Goal: Transaction & Acquisition: Purchase product/service

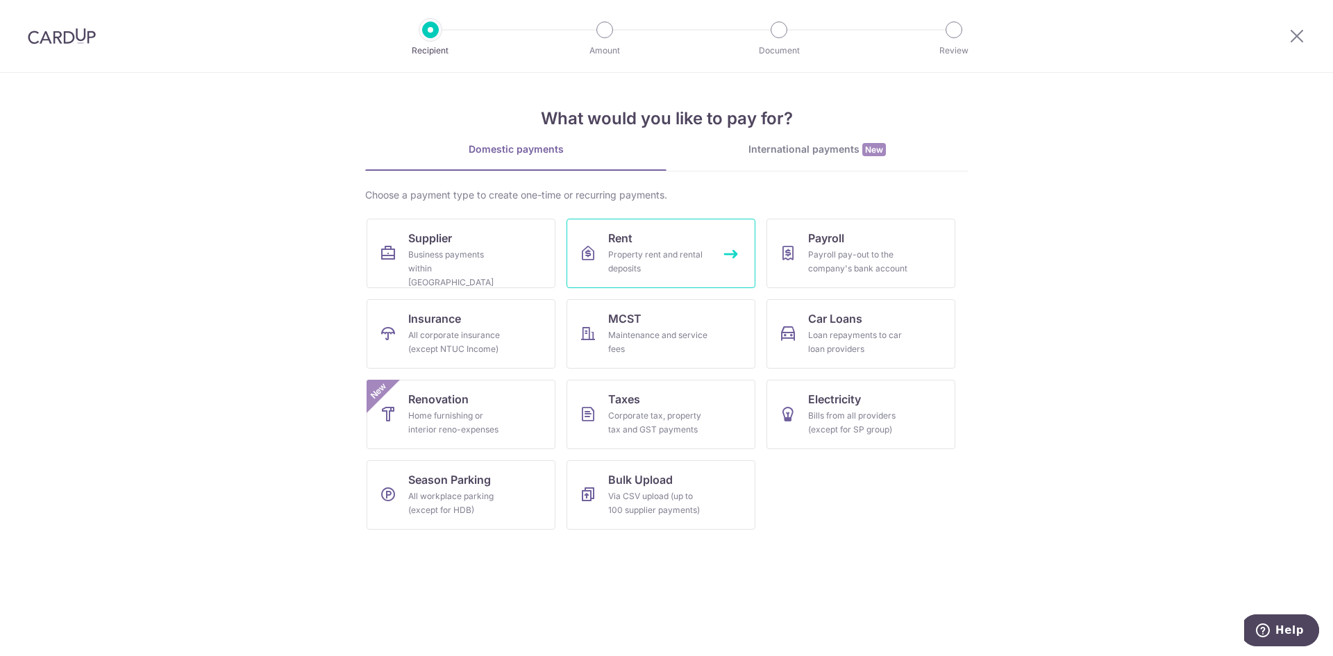
click at [653, 260] on div "Property rent and rental deposits" at bounding box center [658, 262] width 100 height 28
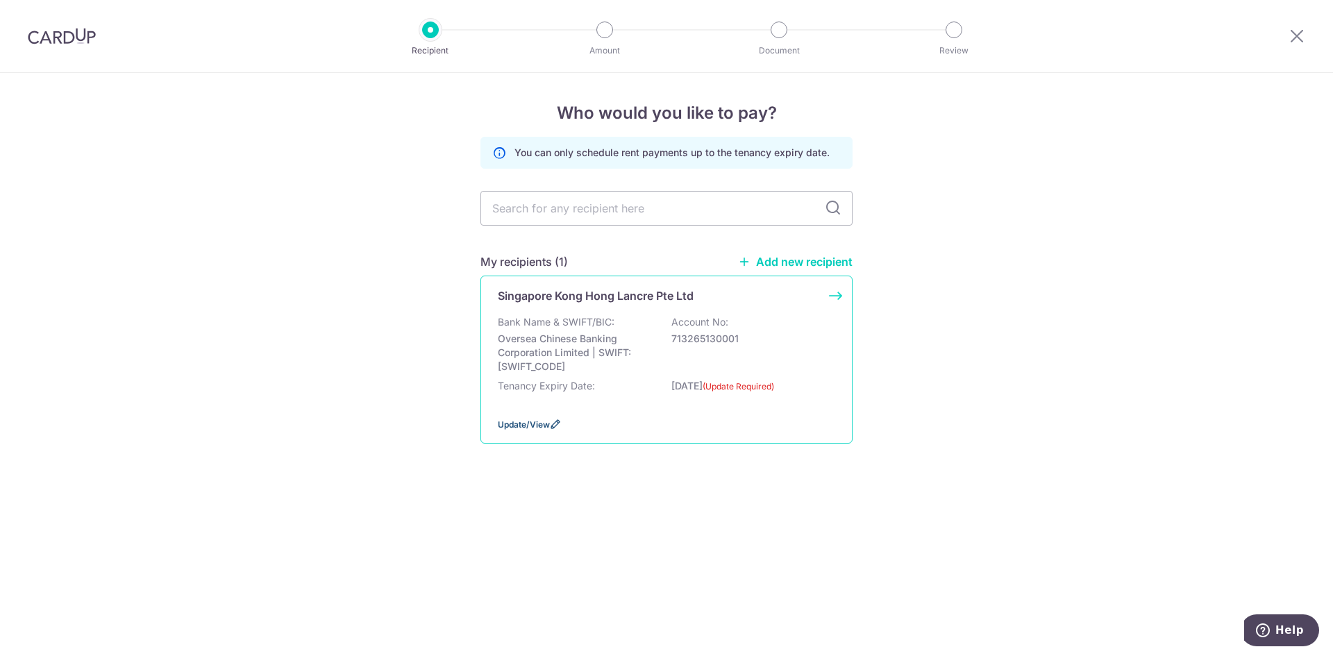
click at [513, 421] on span "Update/View" at bounding box center [524, 424] width 52 height 10
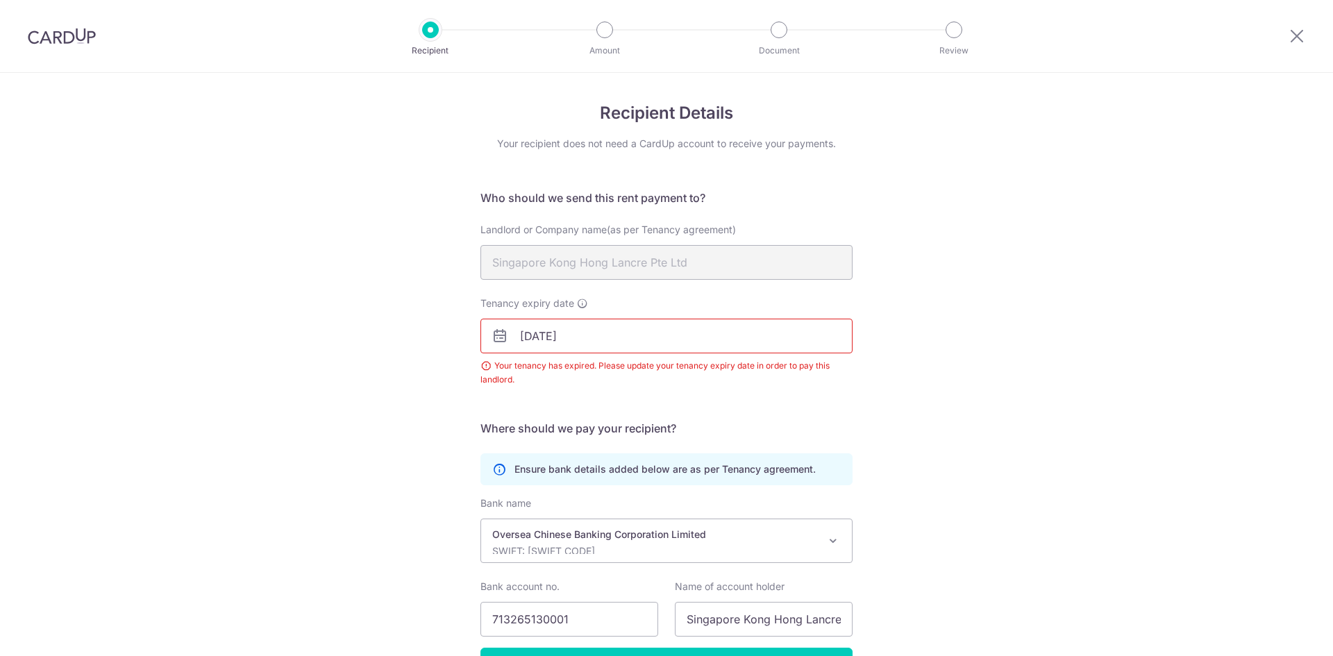
scroll to position [92, 0]
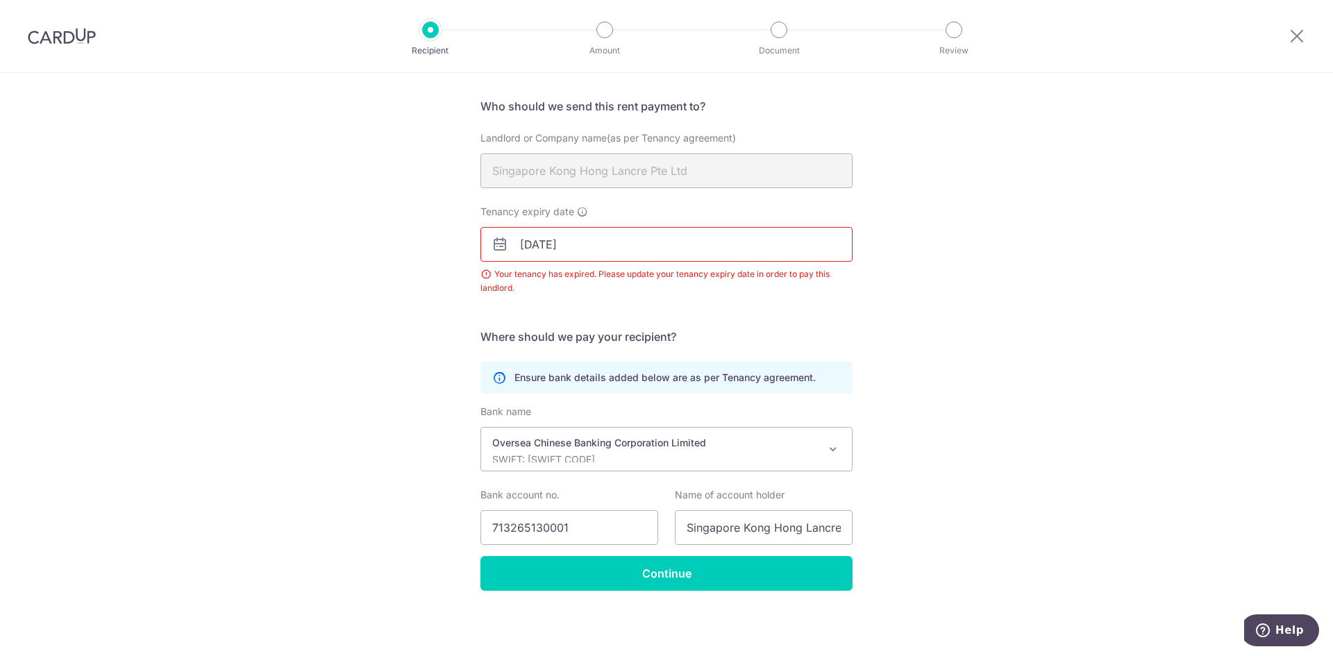
click at [631, 245] on input "31/08/2025" at bounding box center [667, 244] width 372 height 35
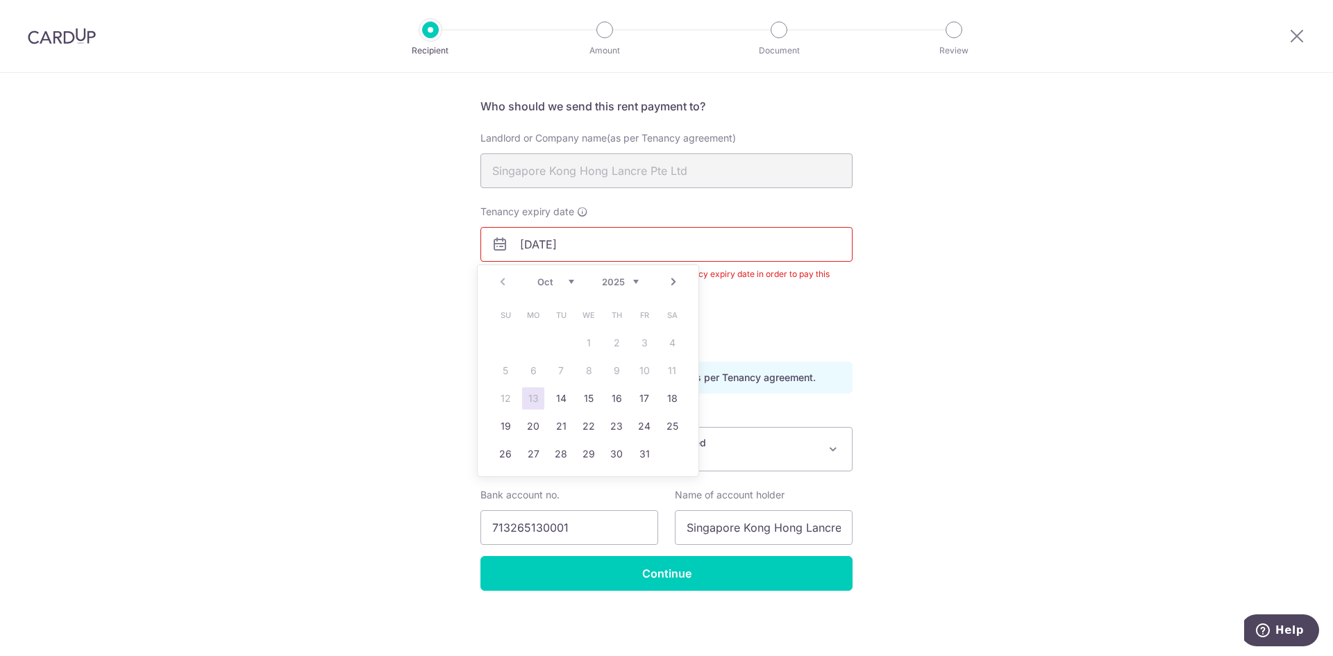
click at [633, 287] on select "2025 2026 2027 2028 2029 2030 2031 2032 2033 2034 2035" at bounding box center [620, 281] width 37 height 11
click at [594, 427] on link "25" at bounding box center [589, 426] width 22 height 22
type input "25/10/2028"
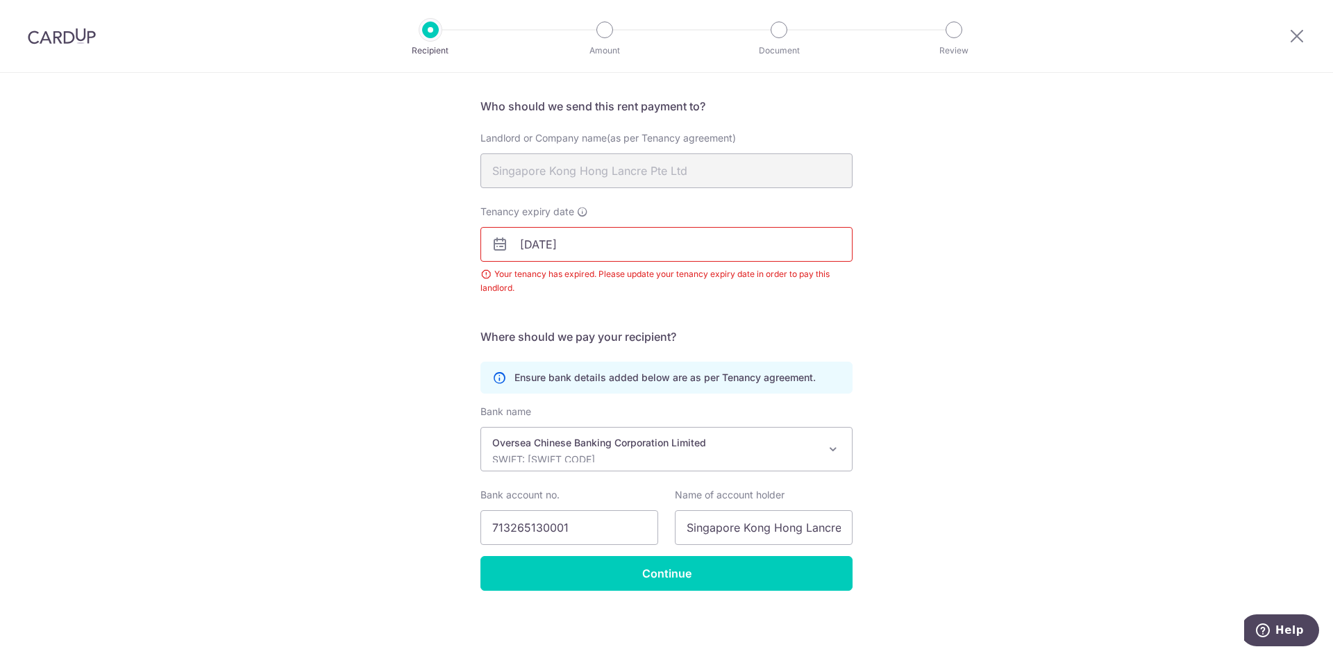
click at [528, 297] on div "Tenancy expiry date 25/10/2028 Your tenancy has expired. Please update your ten…" at bounding box center [666, 258] width 389 height 107
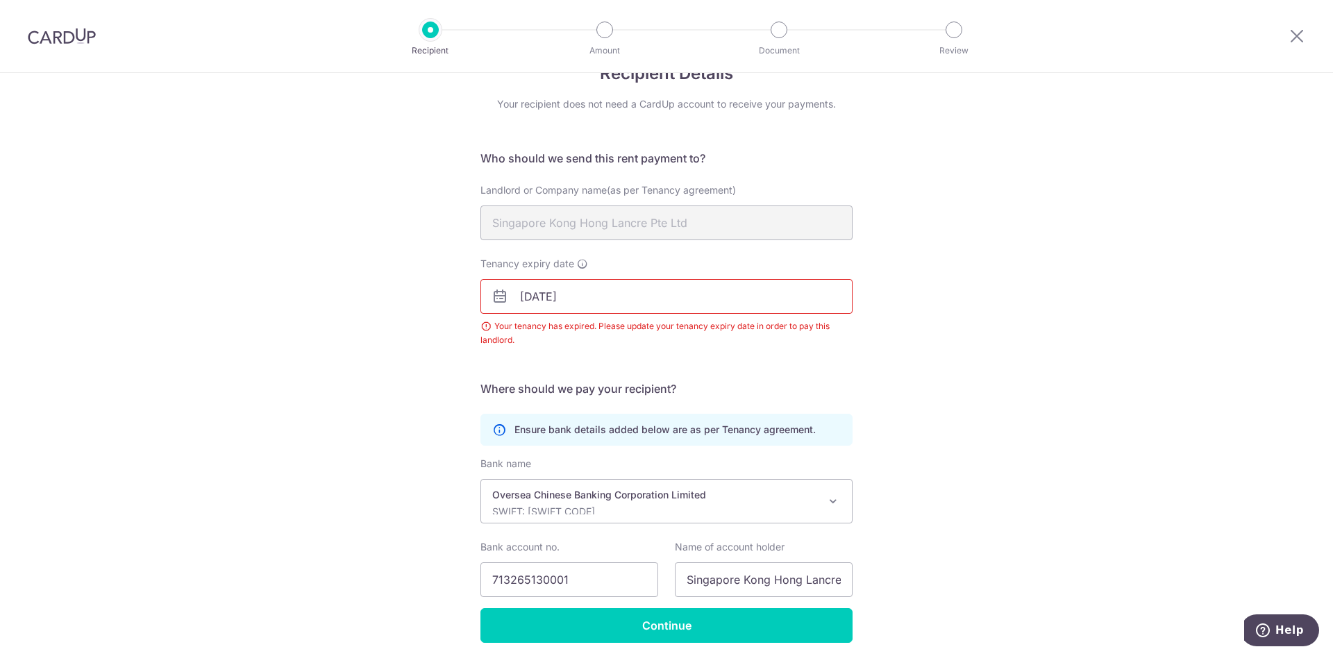
scroll to position [0, 0]
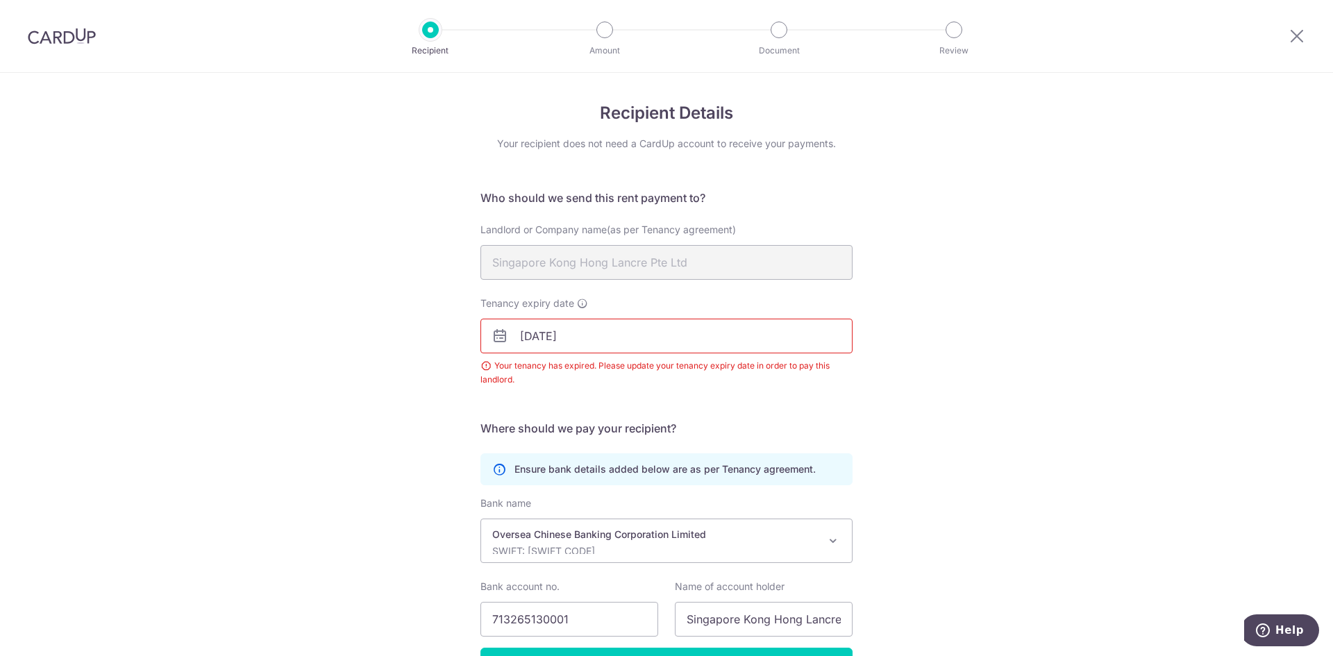
click at [358, 264] on div "Recipient Details Your recipient does not need a CardUp account to receive your…" at bounding box center [666, 410] width 1333 height 675
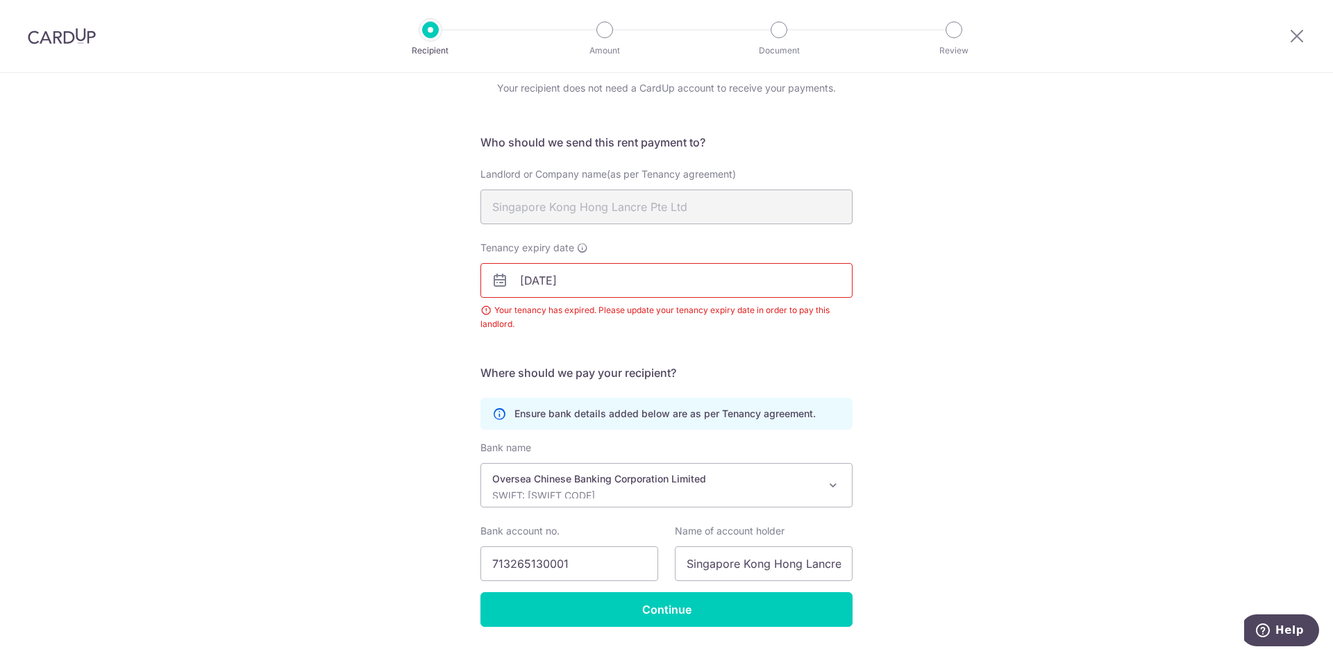
scroll to position [92, 0]
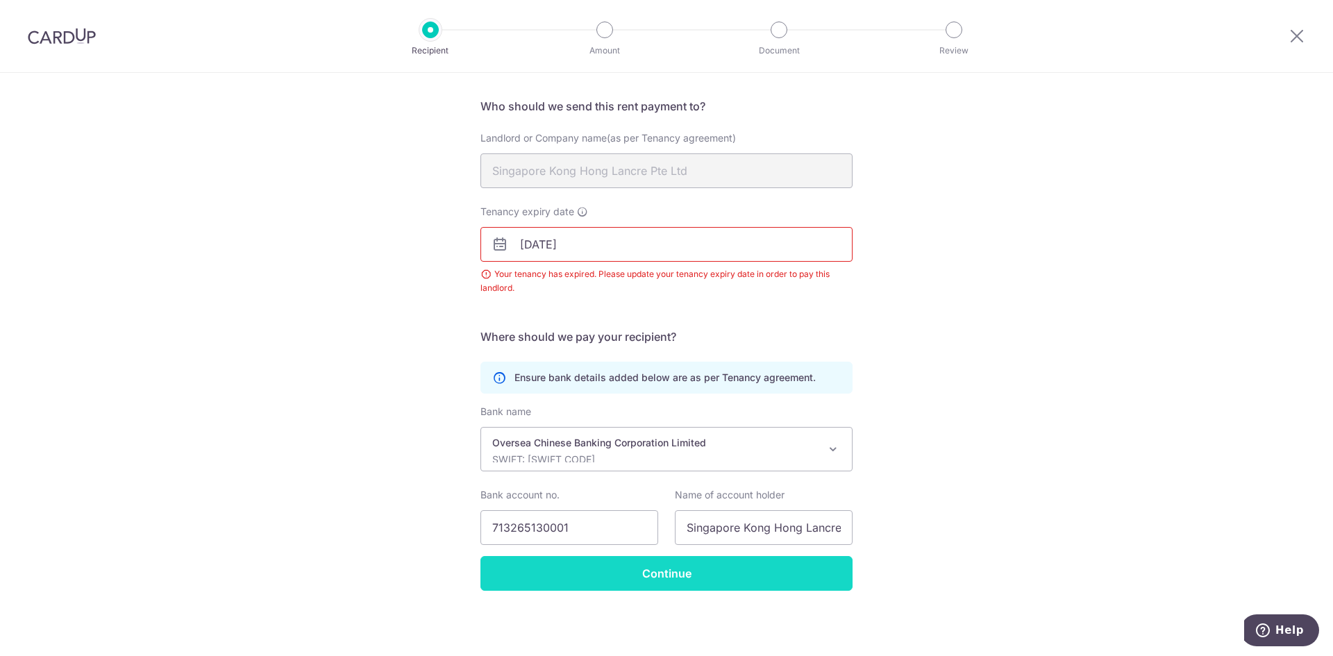
click at [629, 574] on input "Continue" at bounding box center [667, 573] width 372 height 35
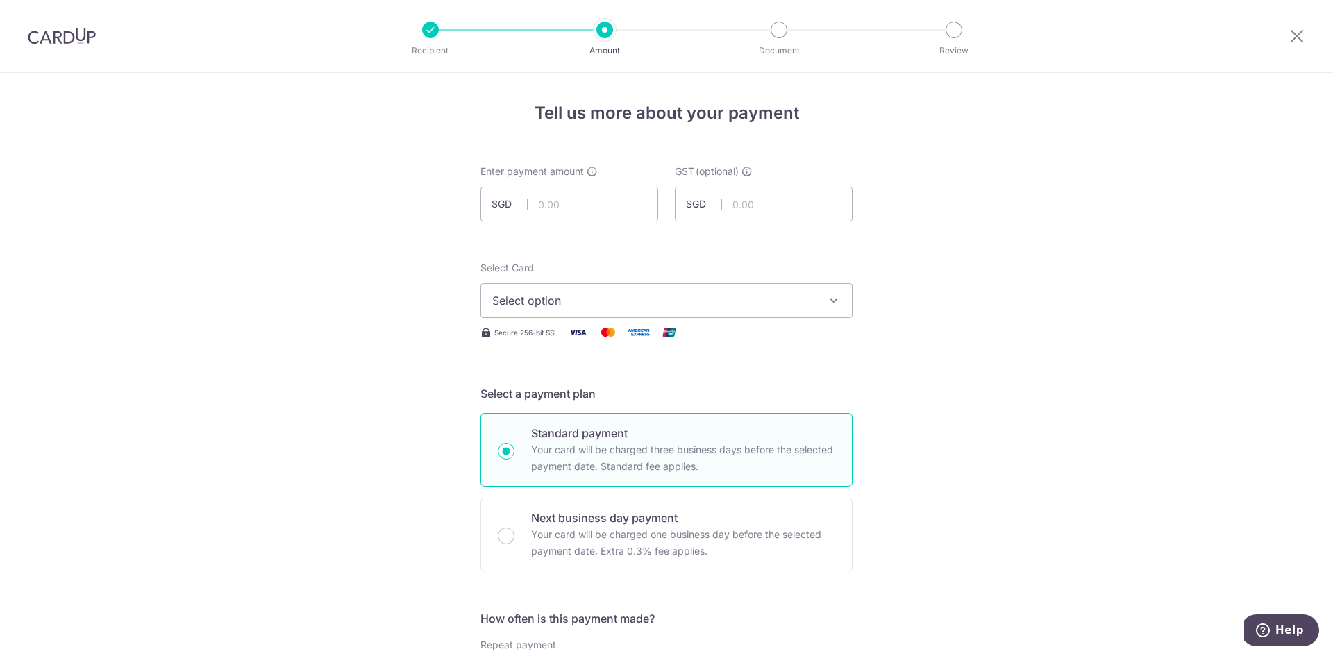
click at [581, 306] on span "Select option" at bounding box center [654, 300] width 324 height 17
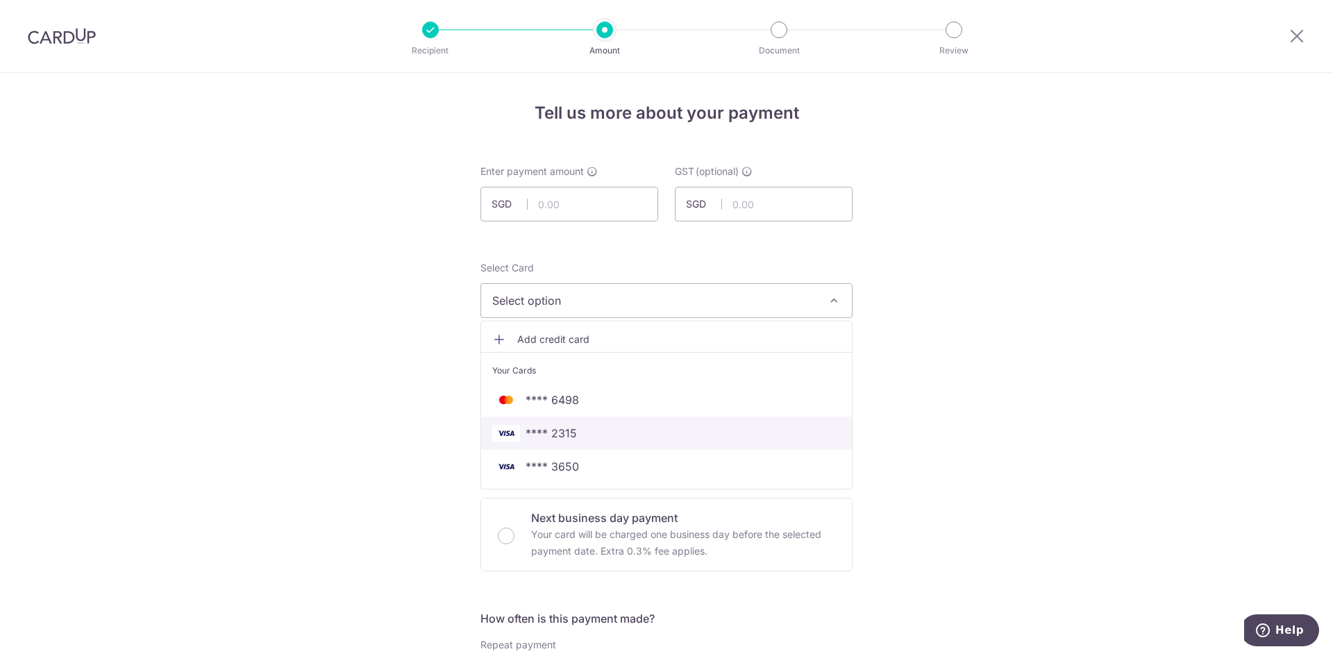
click at [598, 421] on link "**** 2315" at bounding box center [666, 433] width 371 height 33
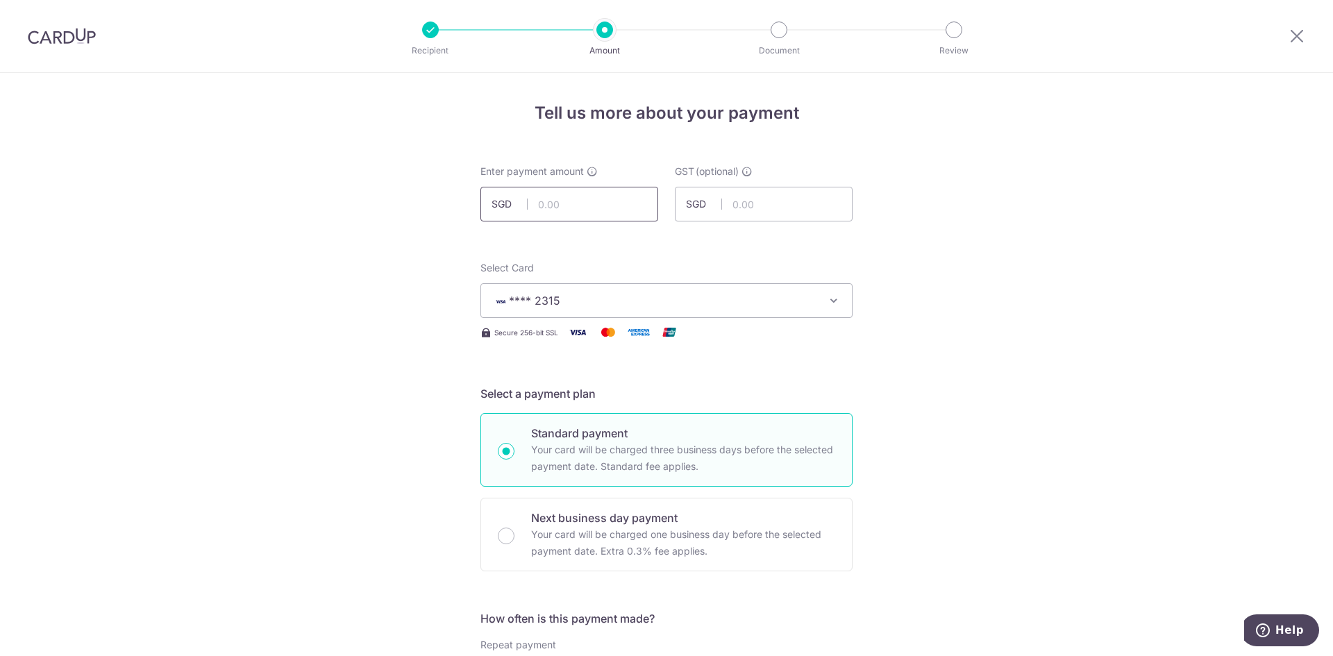
click at [569, 208] on input "text" at bounding box center [570, 204] width 178 height 35
type input "100,000.00"
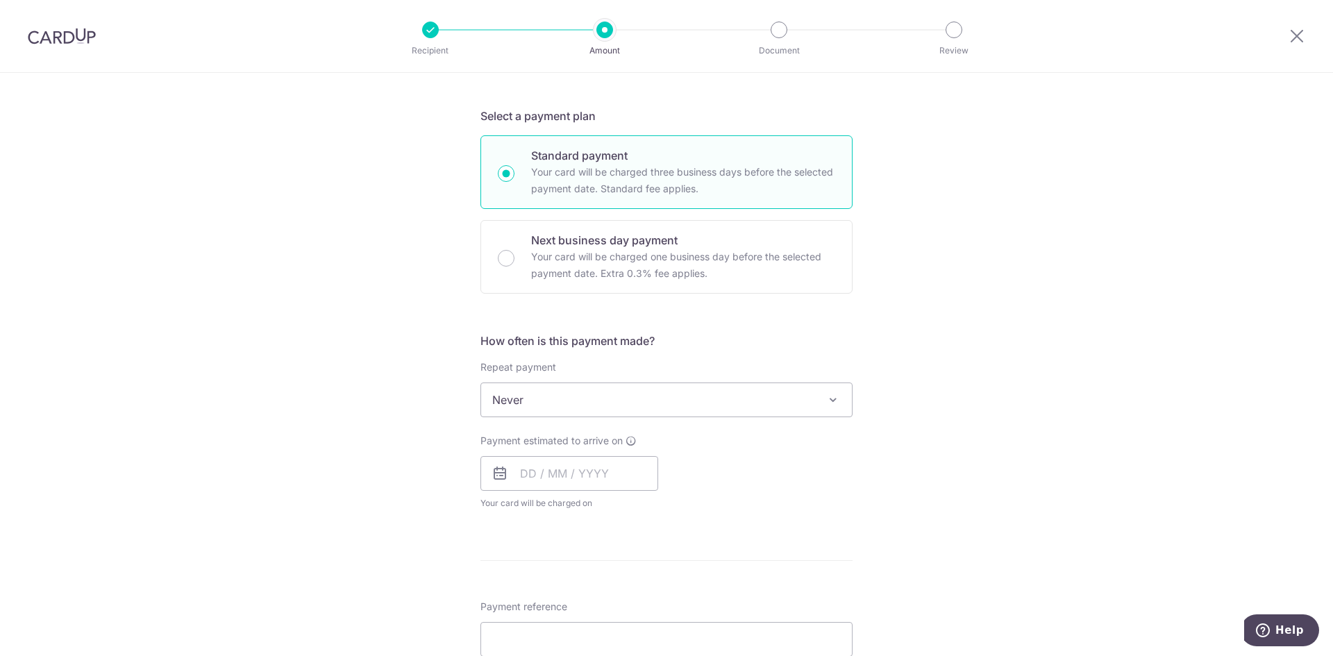
click at [532, 409] on span "Never" at bounding box center [666, 399] width 371 height 33
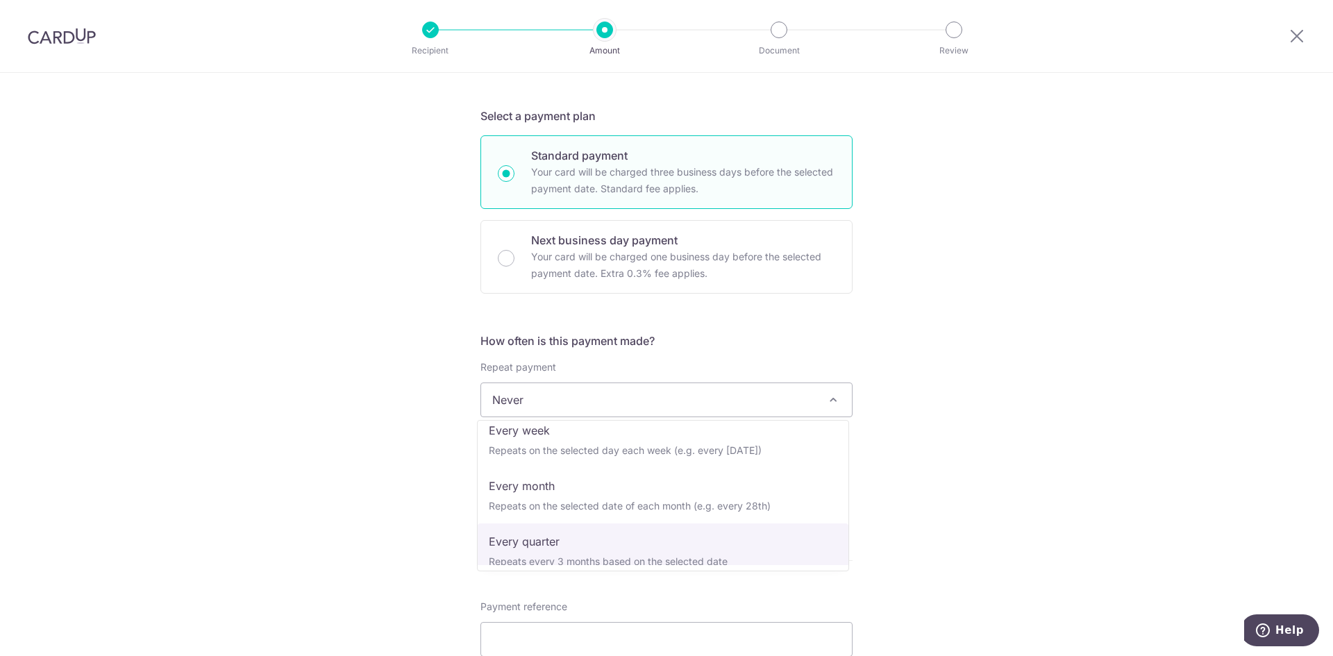
scroll to position [0, 0]
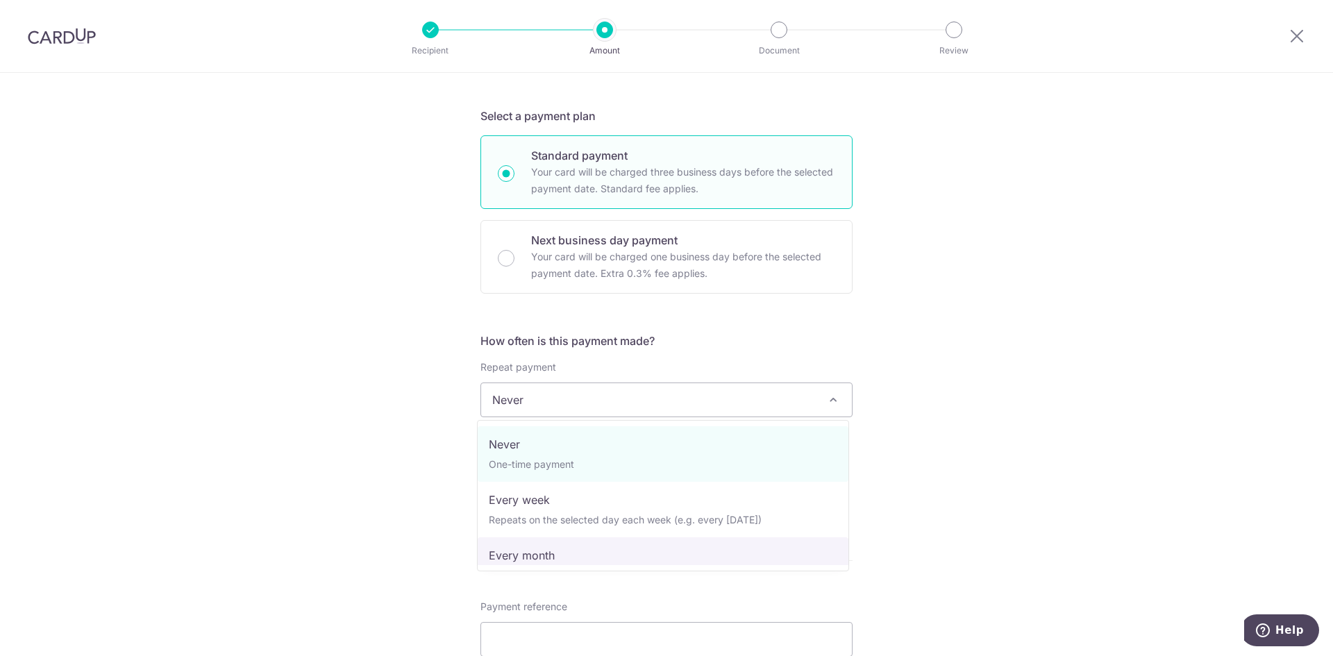
select select "3"
type input "25/10/2028"
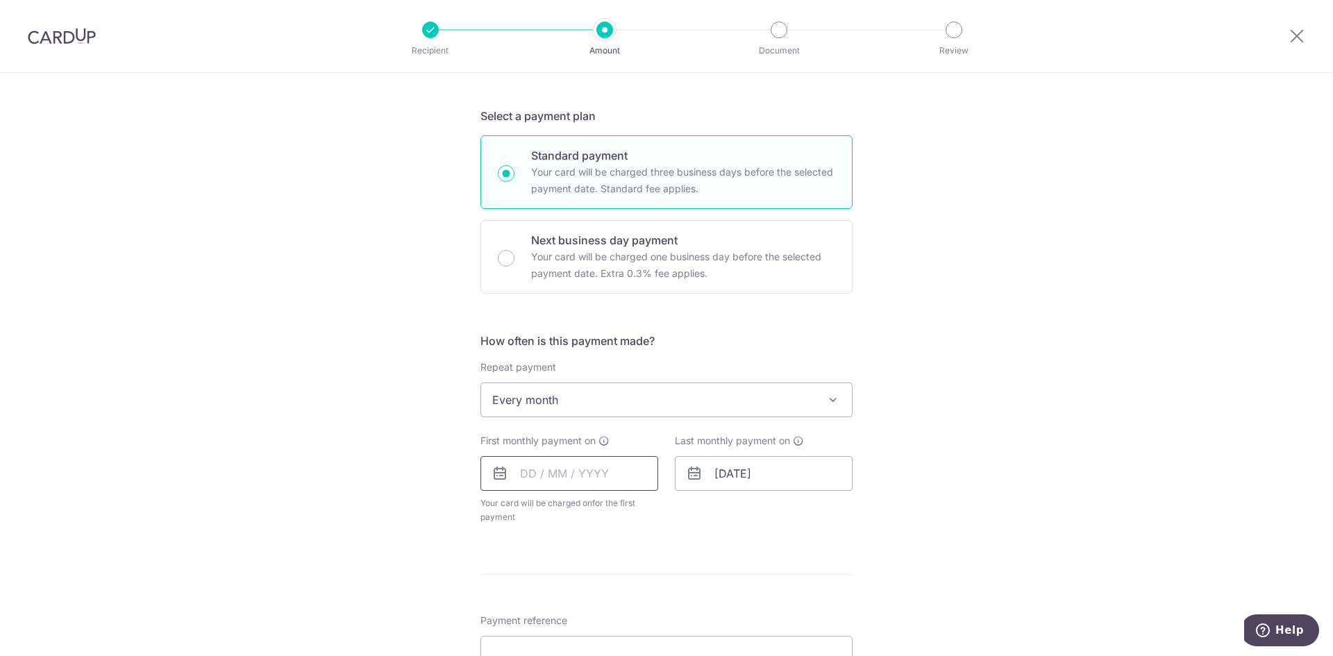
click at [538, 475] on input "text" at bounding box center [570, 473] width 178 height 35
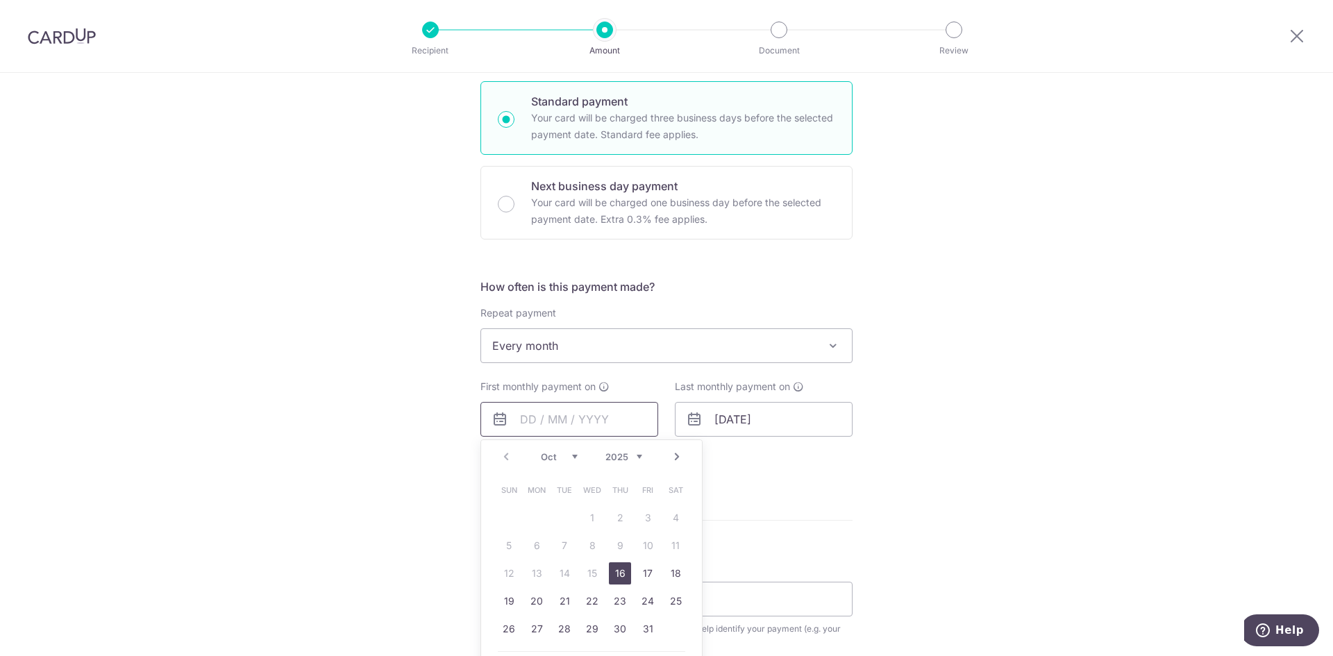
scroll to position [347, 0]
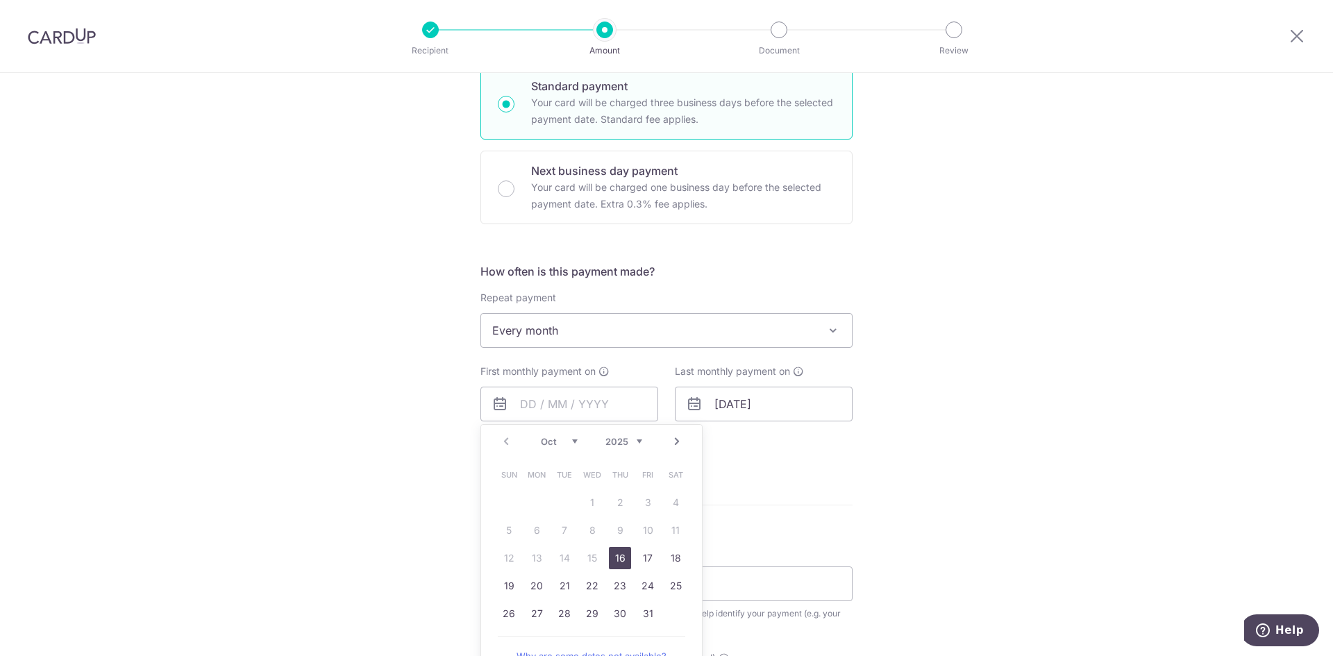
click at [620, 564] on link "16" at bounding box center [620, 558] width 22 height 22
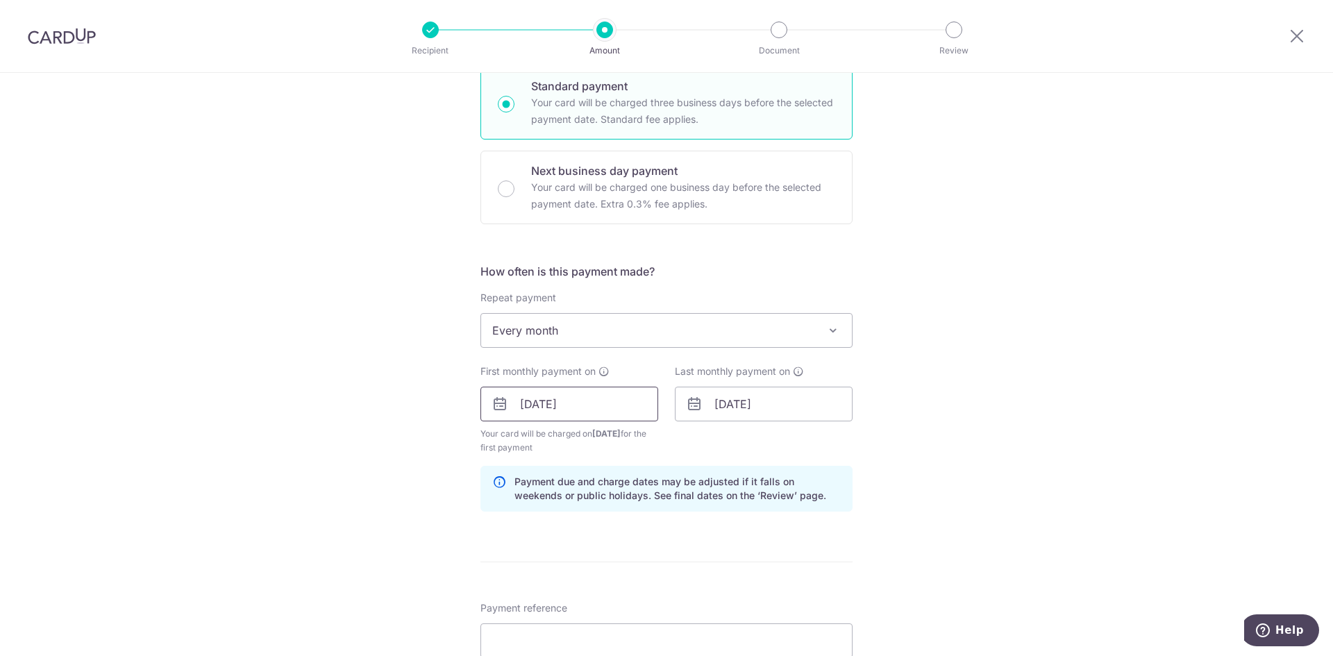
click at [582, 405] on input "[DATE]" at bounding box center [570, 404] width 178 height 35
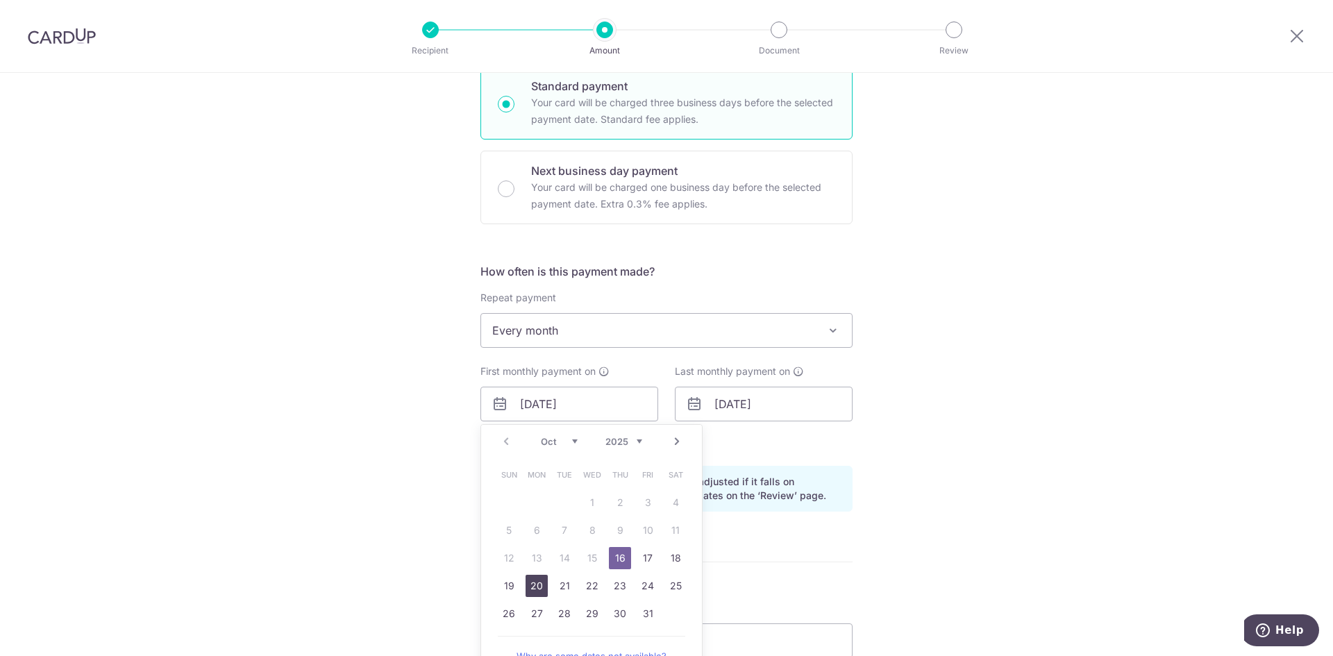
click at [537, 592] on link "20" at bounding box center [537, 586] width 22 height 22
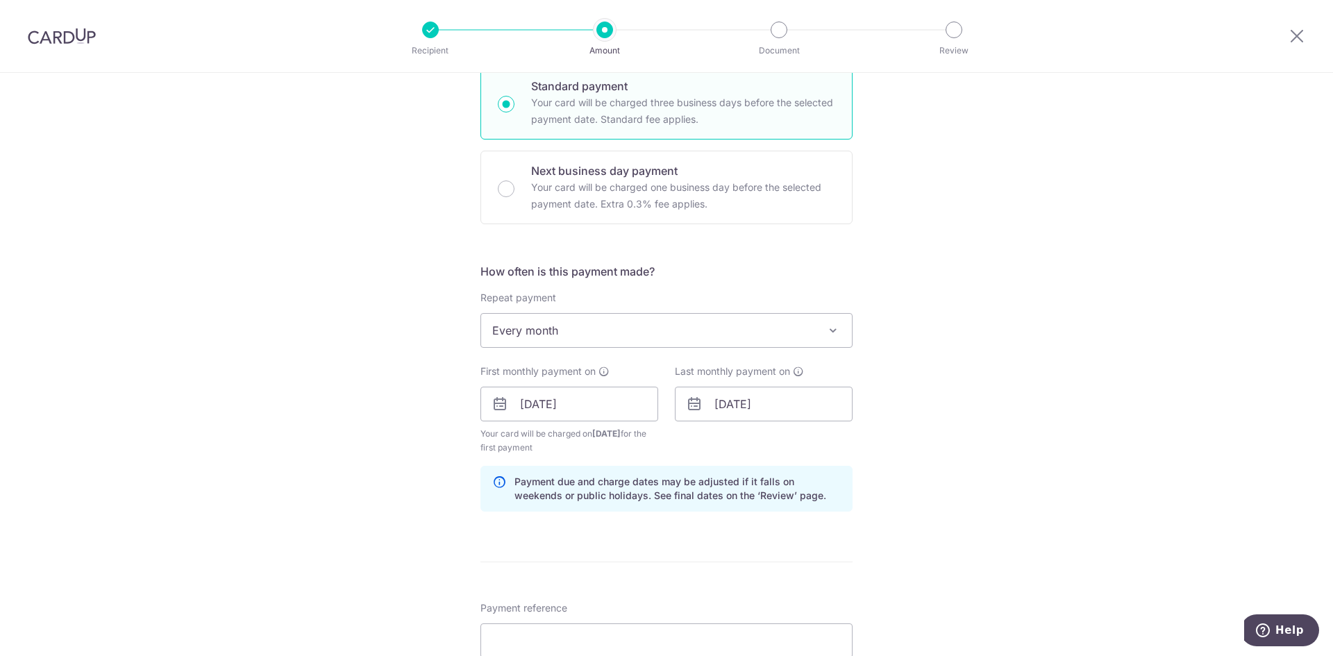
click at [581, 465] on div "How often is this payment made? Repeat payment Never Every week Every month Eve…" at bounding box center [667, 393] width 372 height 260
click at [581, 416] on input "20/10/2025" at bounding box center [570, 404] width 178 height 35
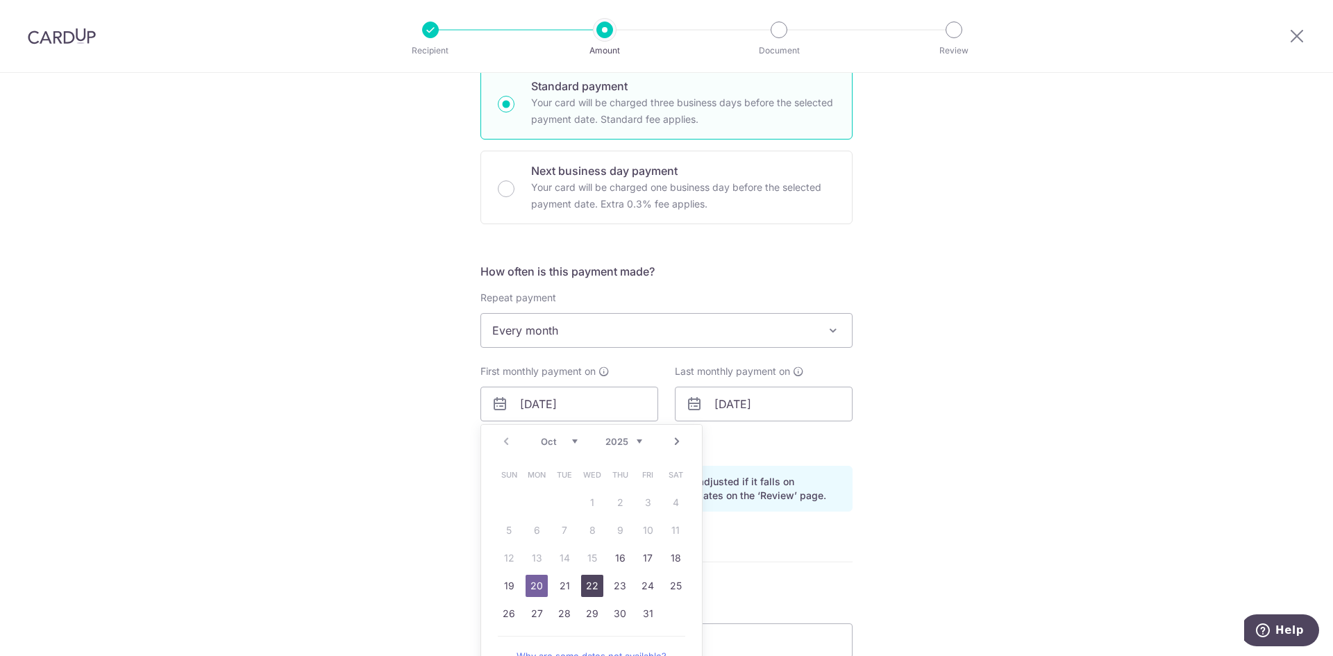
click at [591, 591] on link "22" at bounding box center [592, 586] width 22 height 22
type input "[DATE]"
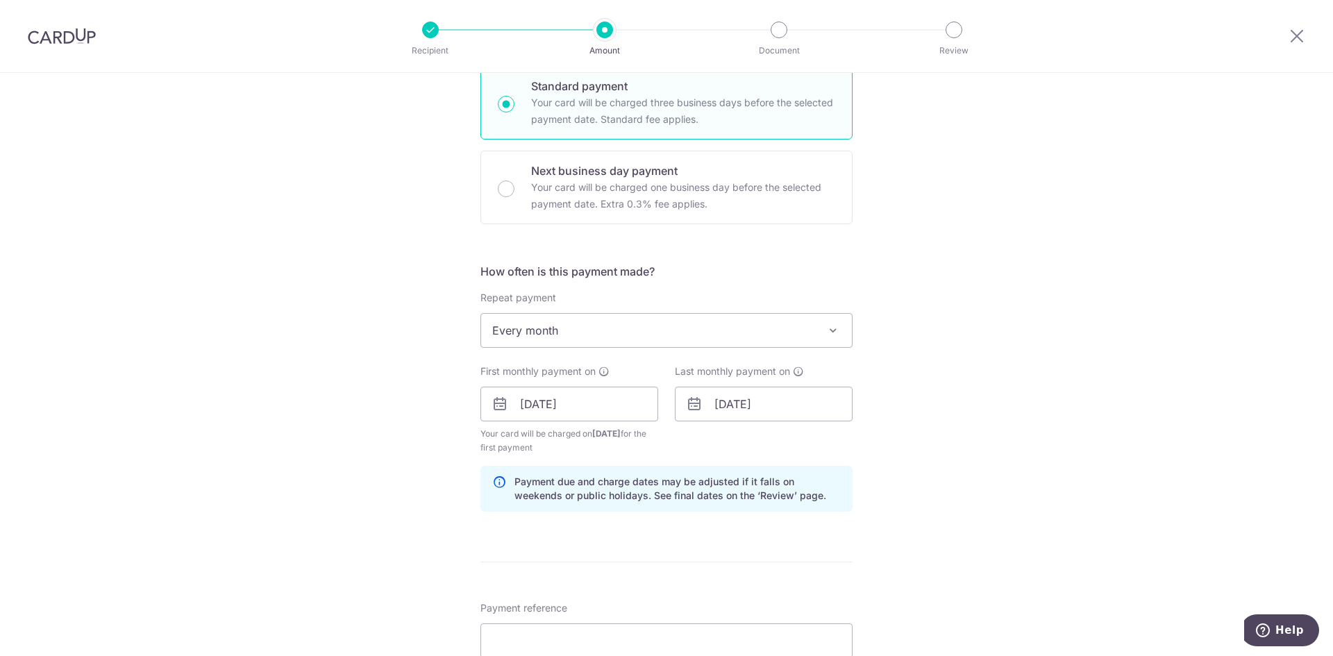
click at [642, 453] on span "Your card will be charged on 16/10/2025 for the first payment" at bounding box center [570, 441] width 178 height 28
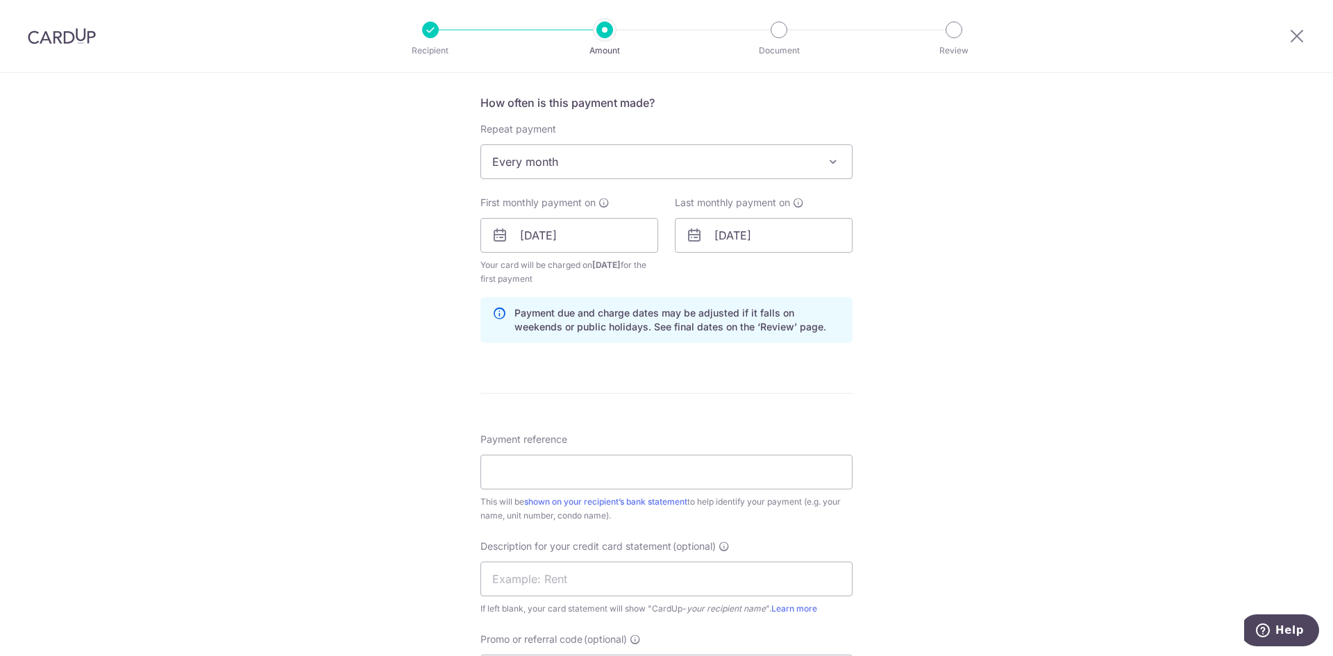
scroll to position [556, 0]
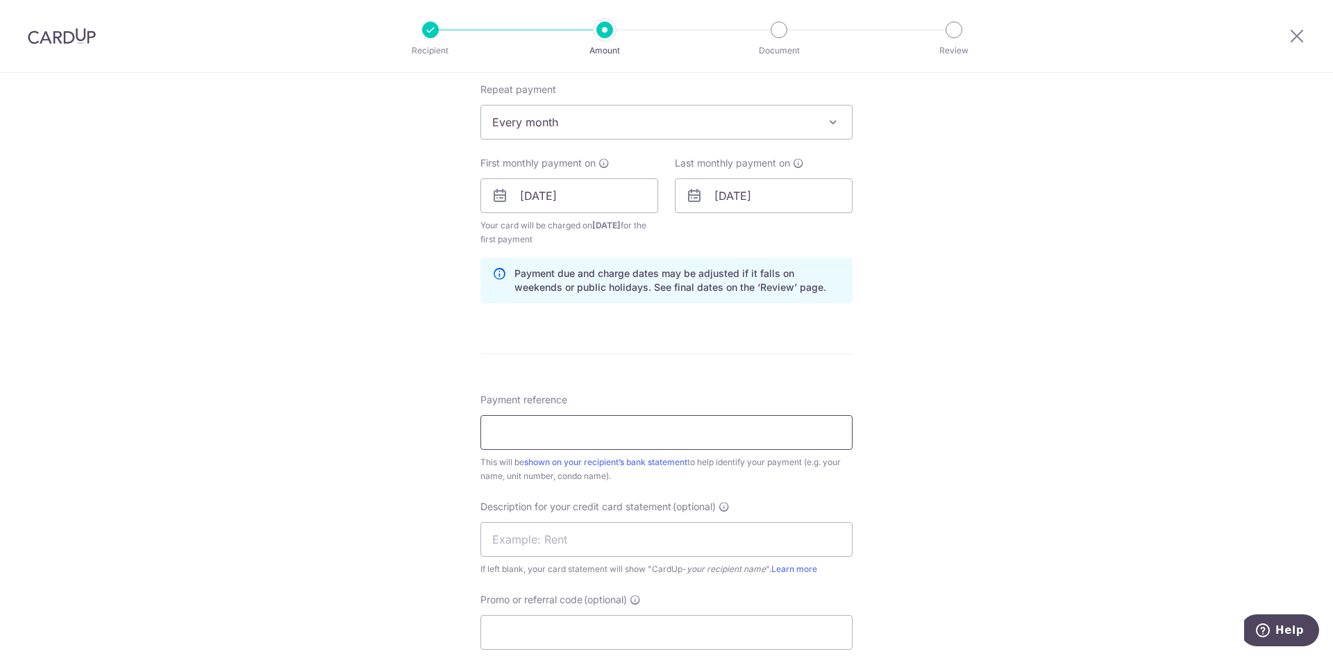
click at [542, 432] on input "Payment reference" at bounding box center [667, 432] width 372 height 35
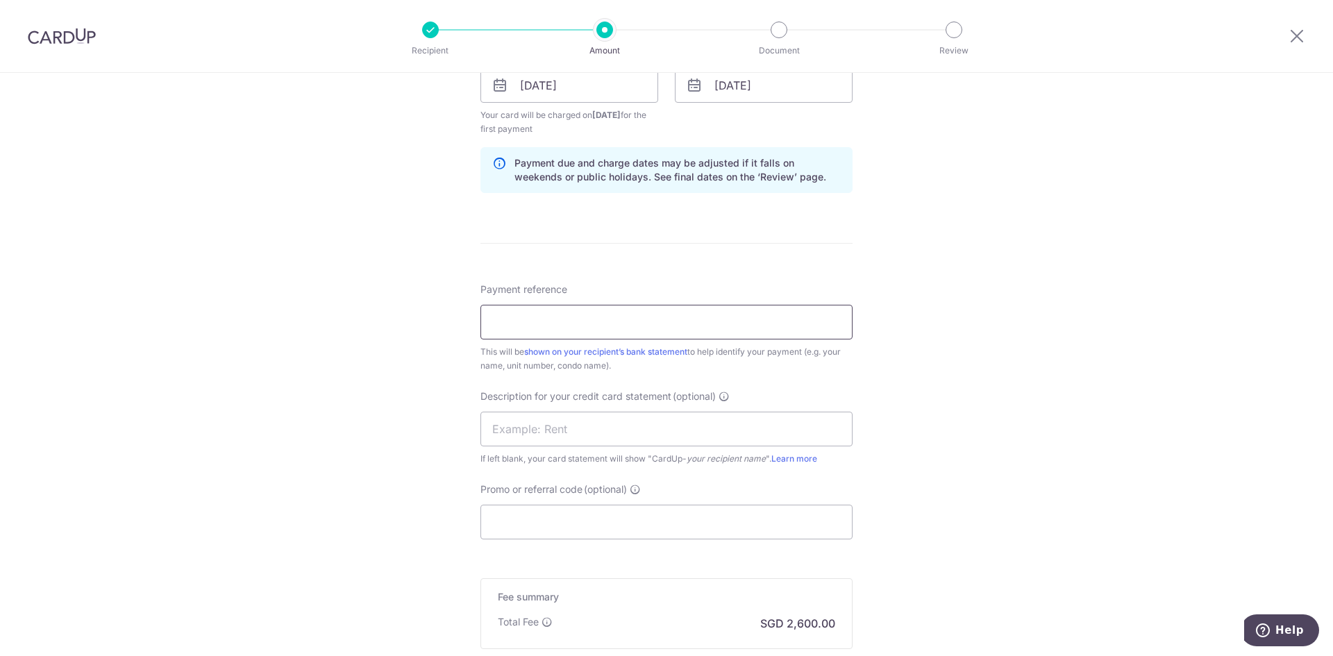
scroll to position [695, 0]
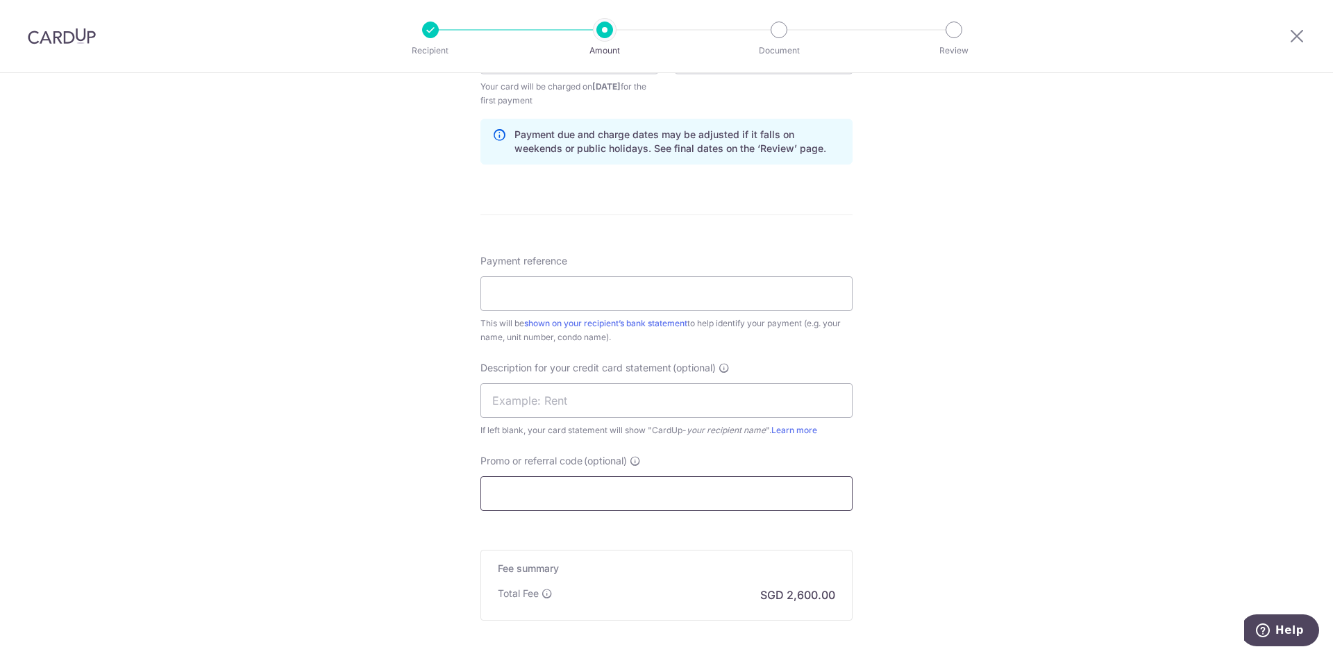
click at [519, 484] on input "Promo or referral code (optional)" at bounding box center [667, 493] width 372 height 35
paste input "SAVERENT179"
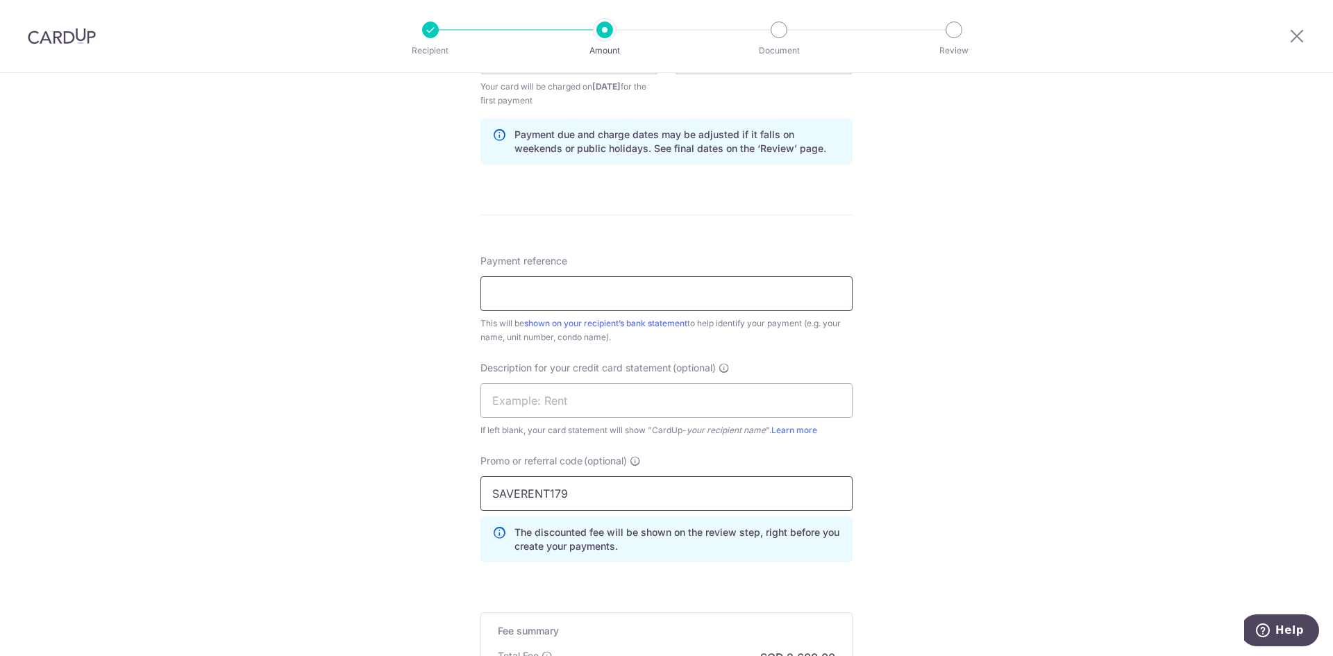
type input "SAVERENT179"
click at [524, 298] on input "Payment reference" at bounding box center [667, 293] width 372 height 35
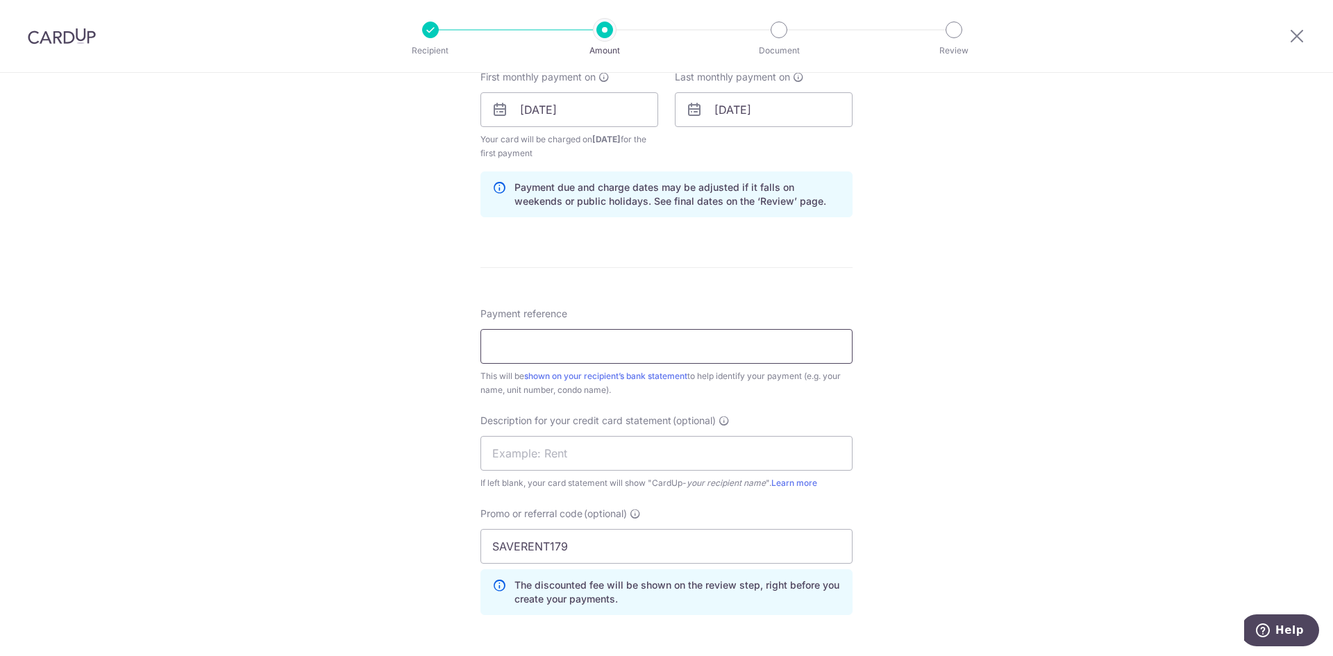
scroll to position [625, 0]
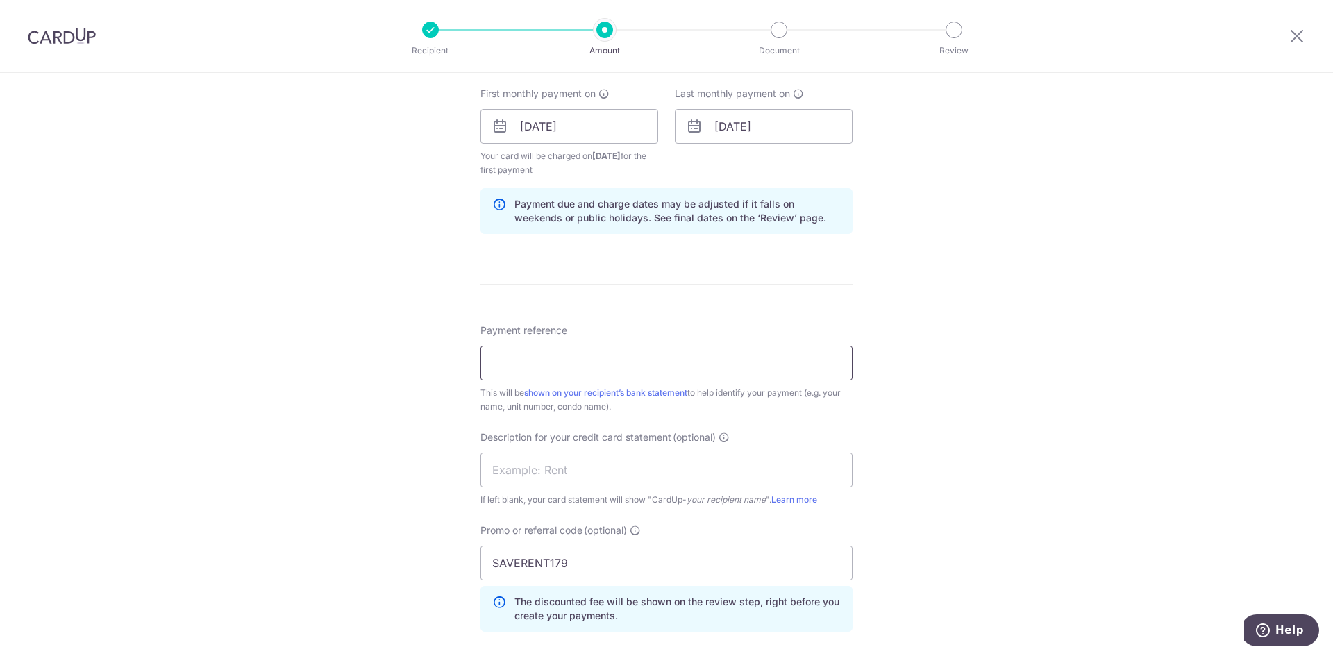
click at [509, 353] on input "Payment reference" at bounding box center [667, 363] width 372 height 35
type input "20200960"
click at [527, 478] on input "text" at bounding box center [667, 470] width 372 height 35
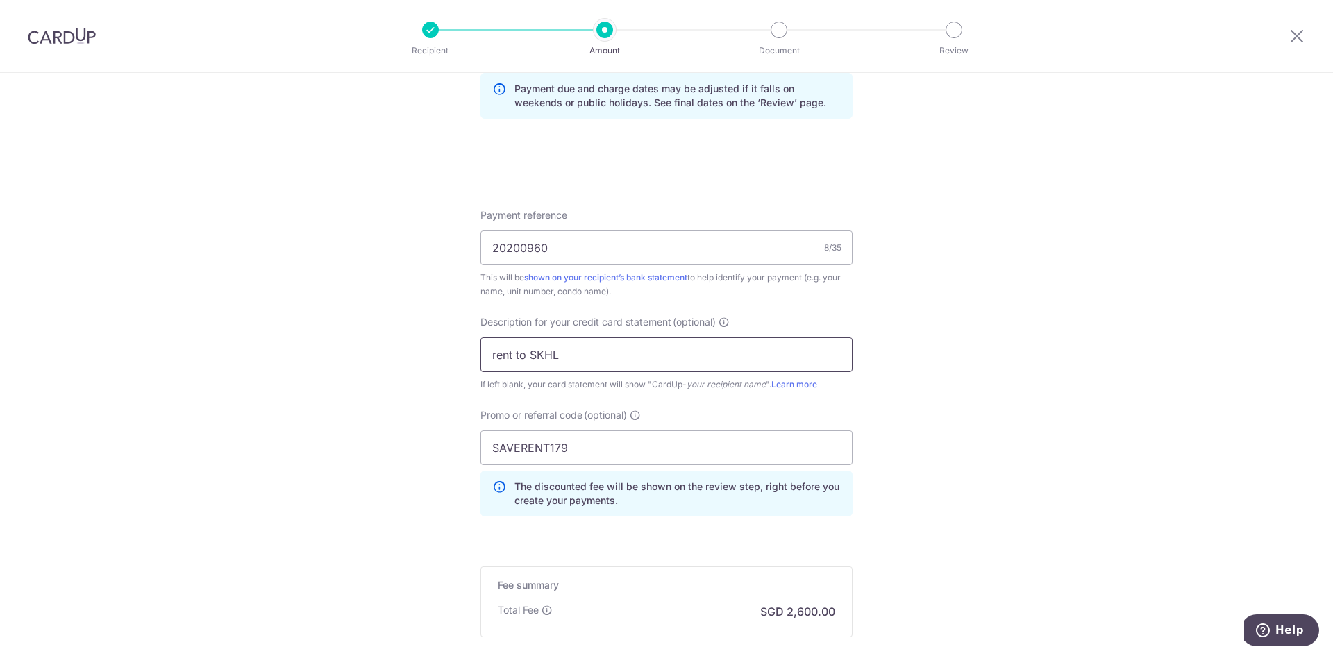
scroll to position [833, 0]
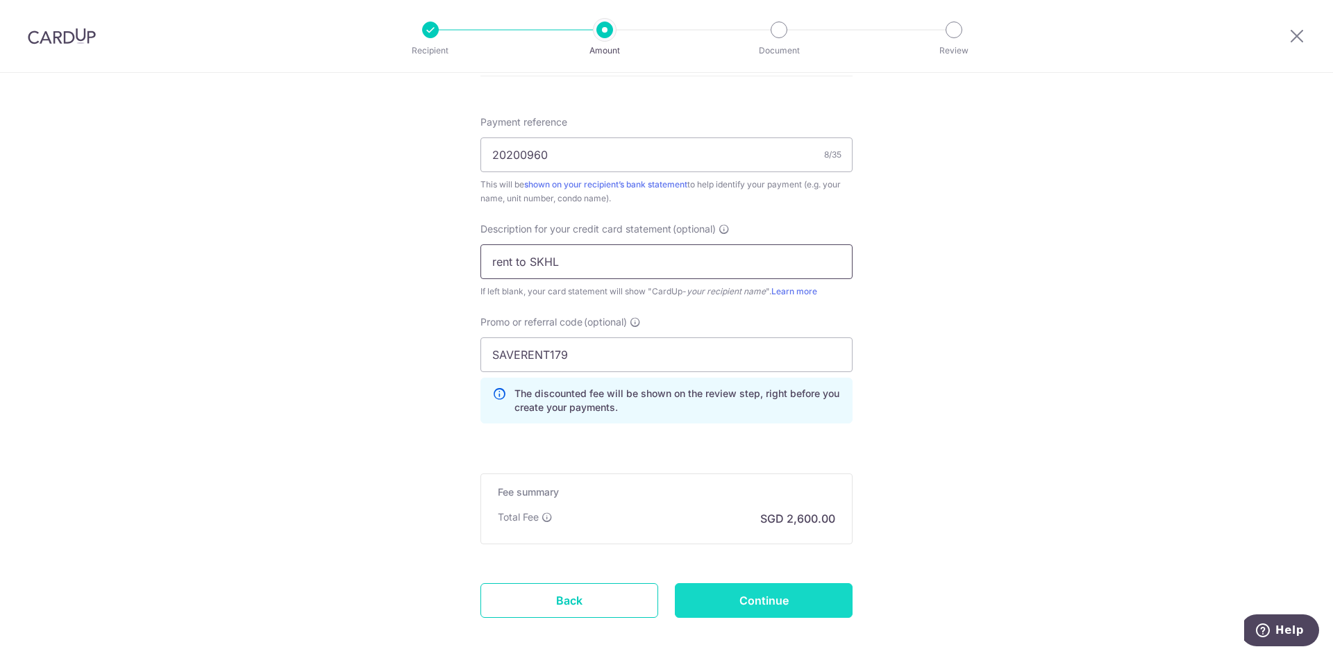
type input "rent to SKHL"
click at [788, 603] on input "Continue" at bounding box center [764, 600] width 178 height 35
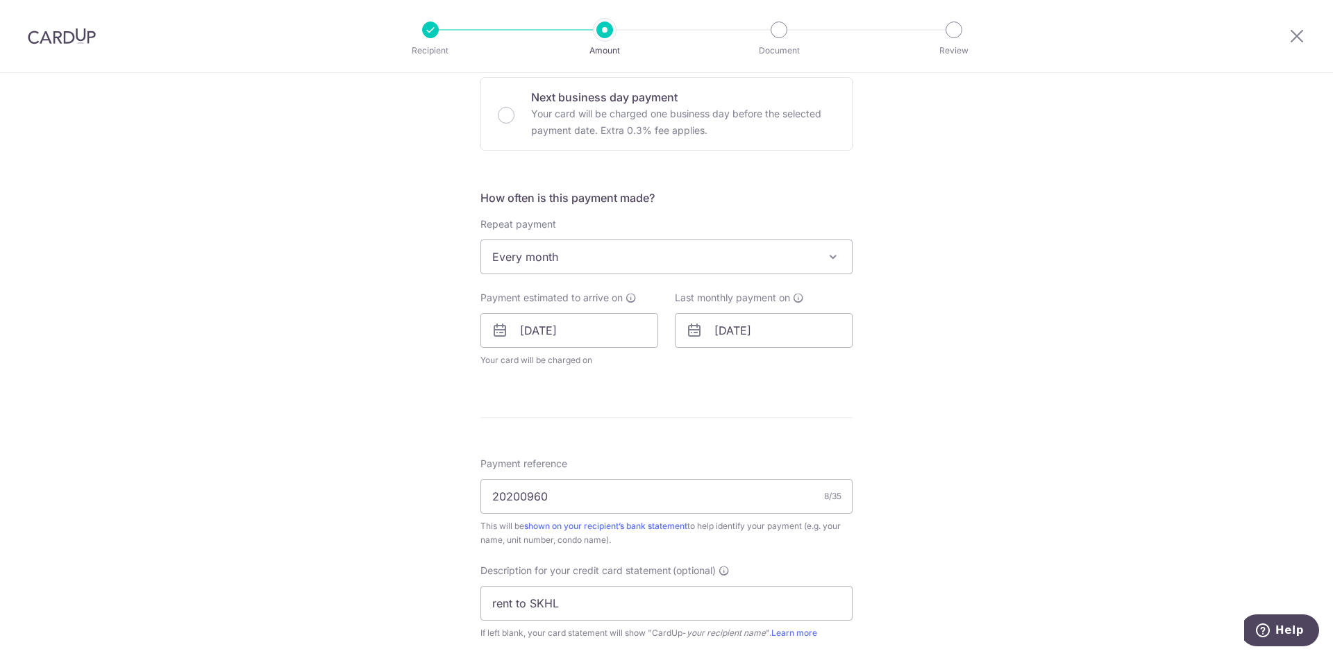
scroll to position [486, 0]
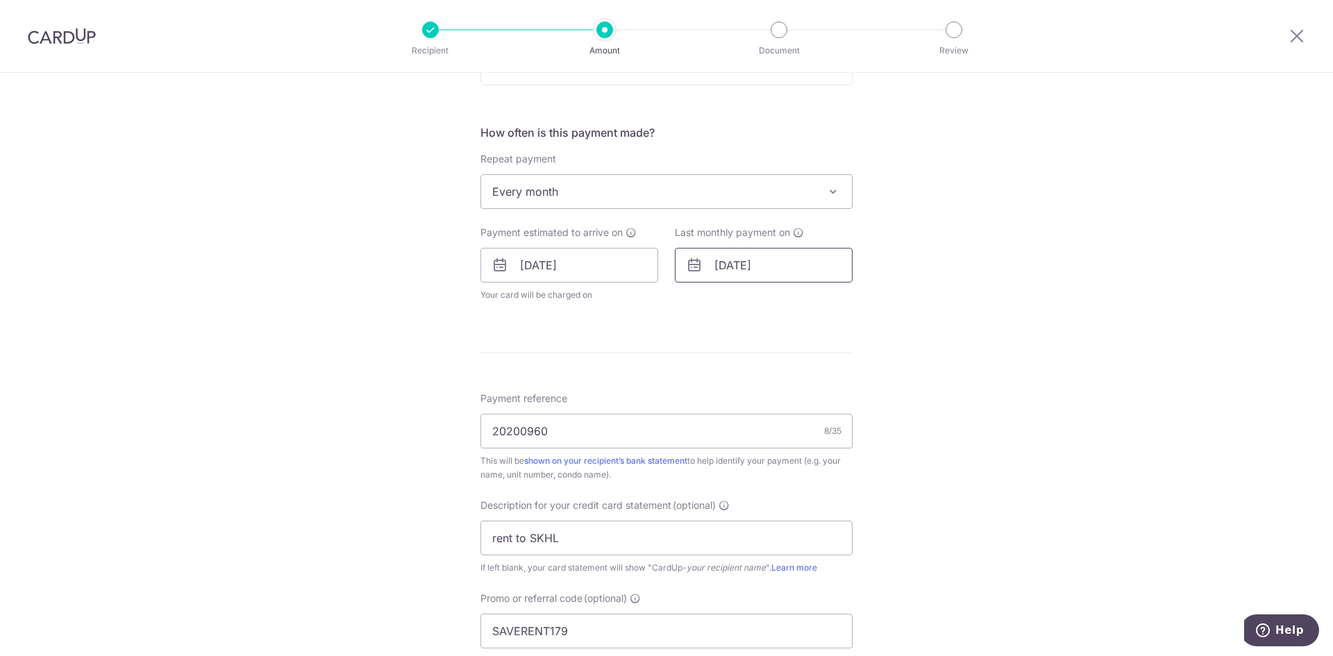
click at [774, 273] on input "25/10/2028" at bounding box center [764, 265] width 178 height 35
click at [800, 302] on select "2025 2026 2027 2028 2029 2030 2031 2032 2033 2034 2035" at bounding box center [818, 302] width 37 height 11
click at [812, 303] on select "2025 2026 2027 2028 2029 2030 2031 2032 2033 2034 2035" at bounding box center [818, 302] width 37 height 11
click at [744, 308] on div "Oct Nov Dec 2025 2026 2027 2028 2029 2030 2031 2032 2033 2034 2035" at bounding box center [786, 303] width 101 height 12
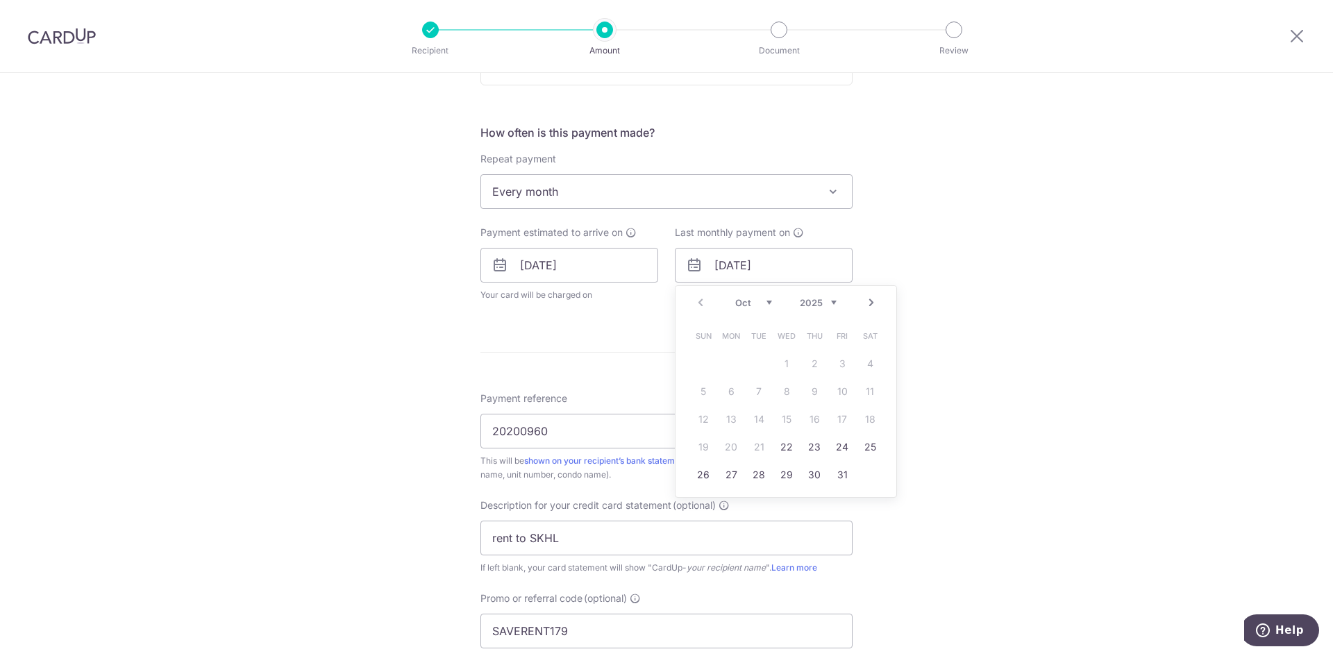
click at [743, 305] on select "Oct Nov Dec" at bounding box center [754, 302] width 37 height 11
click at [782, 476] on link "31" at bounding box center [787, 475] width 22 height 22
type input "[DATE]"
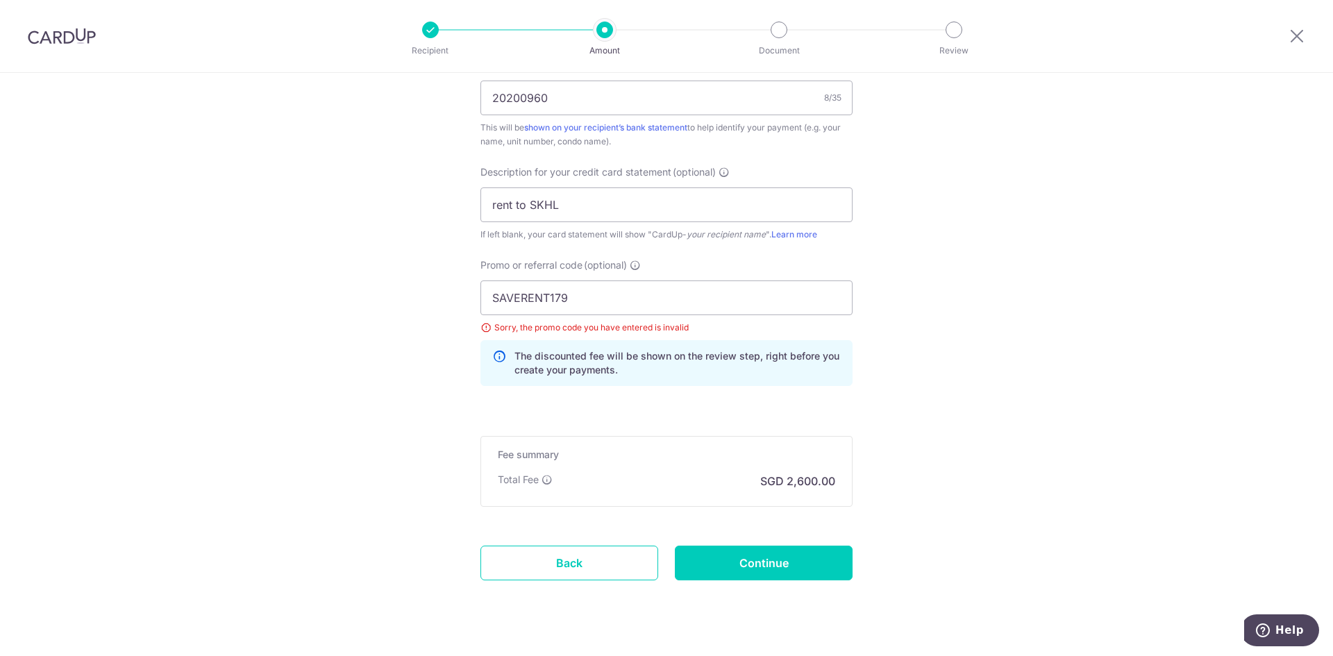
scroll to position [905, 0]
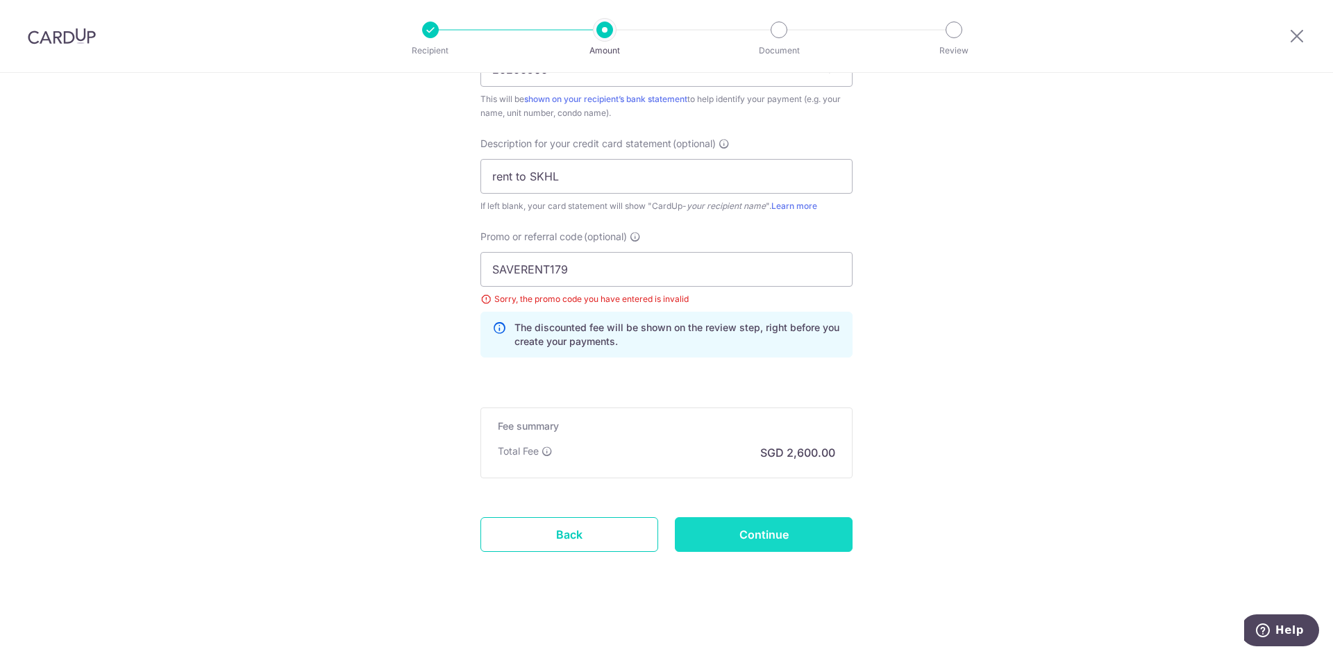
click at [756, 535] on input "Continue" at bounding box center [764, 534] width 178 height 35
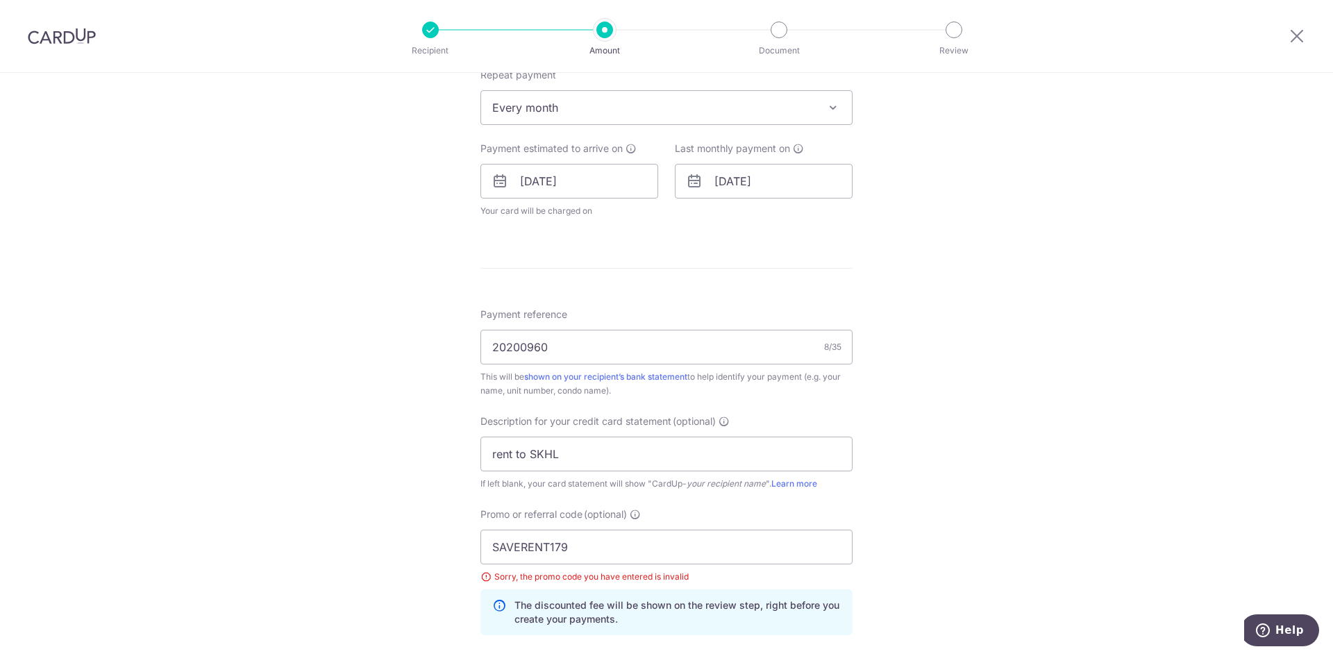
scroll to position [848, 0]
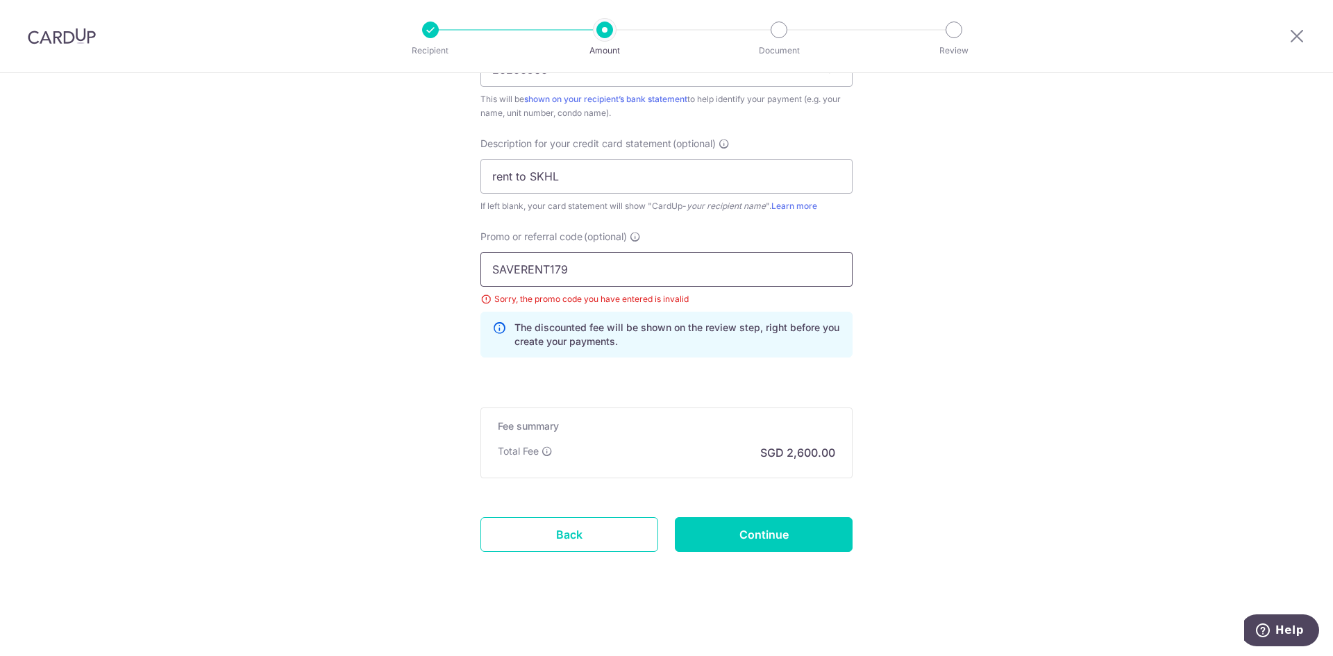
click at [588, 279] on input "SAVERENT179" at bounding box center [667, 269] width 372 height 35
drag, startPoint x: 604, startPoint y: 278, endPoint x: 484, endPoint y: 264, distance: 121.0
click at [521, 276] on input "SAVERENT179" at bounding box center [667, 269] width 372 height 35
click at [601, 264] on input "SAVERENT179" at bounding box center [667, 269] width 372 height 35
drag, startPoint x: 601, startPoint y: 264, endPoint x: 371, endPoint y: 265, distance: 229.9
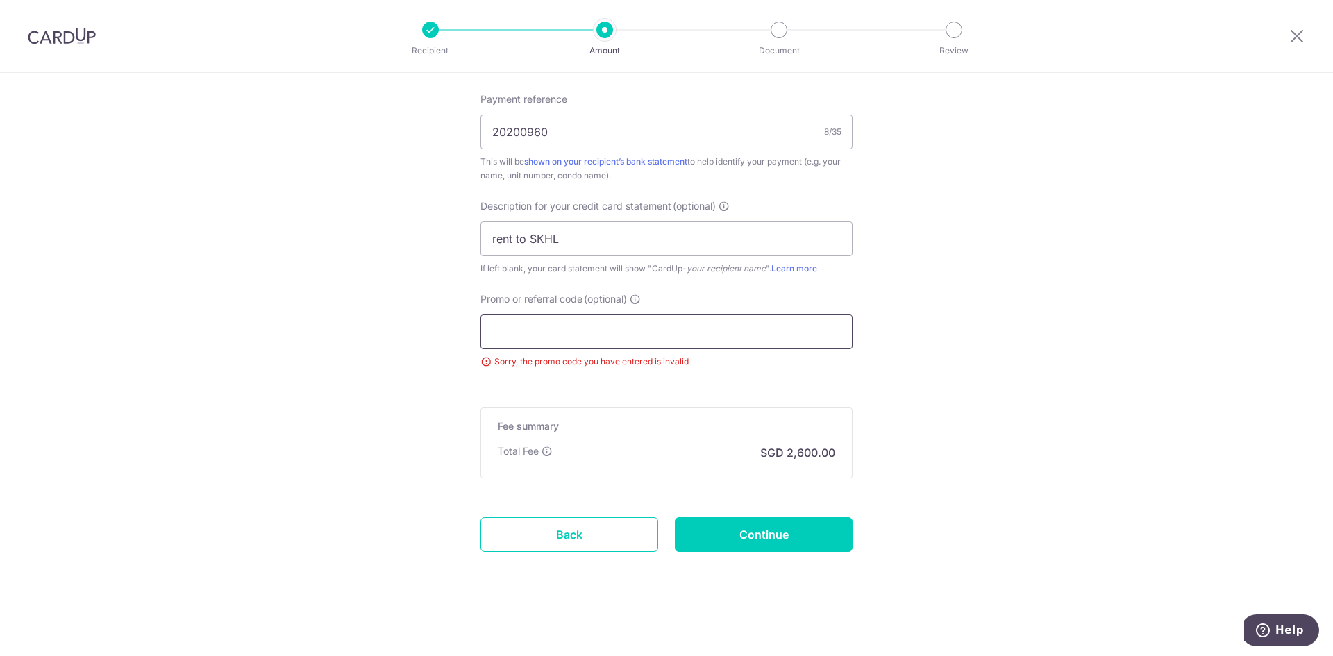
scroll to position [786, 0]
paste input "SAVERENT179"
type input "SAVERENT179"
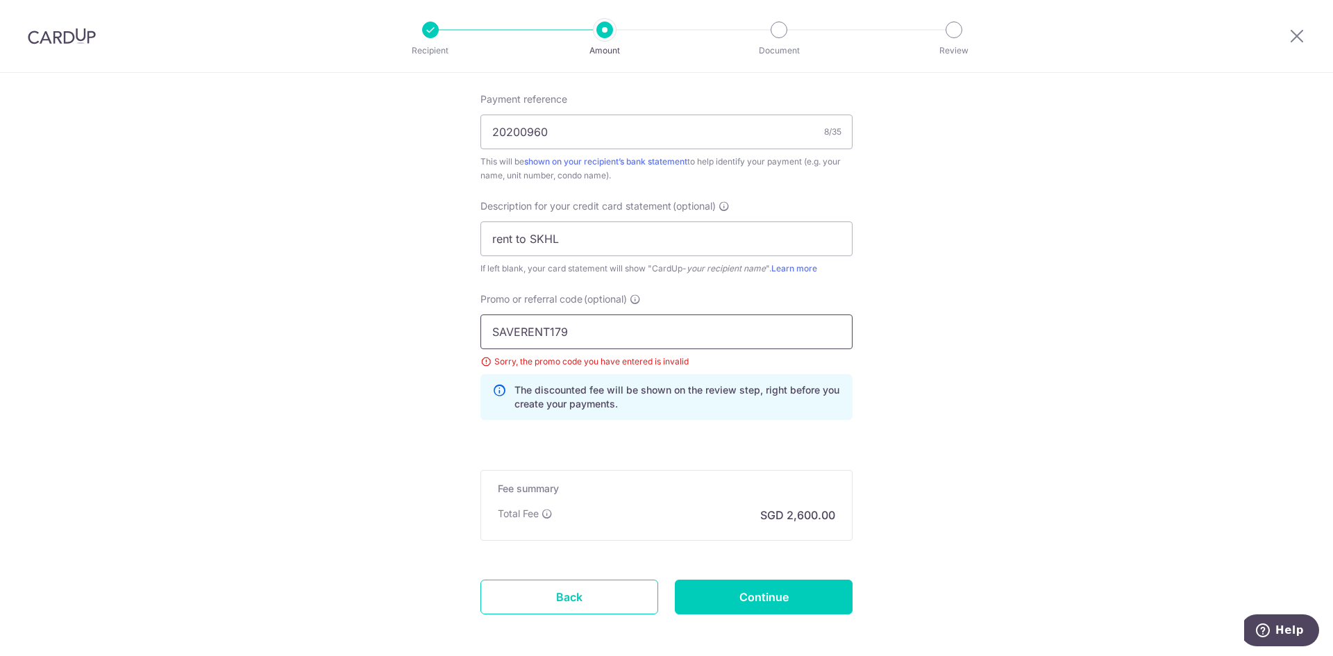
scroll to position [848, 0]
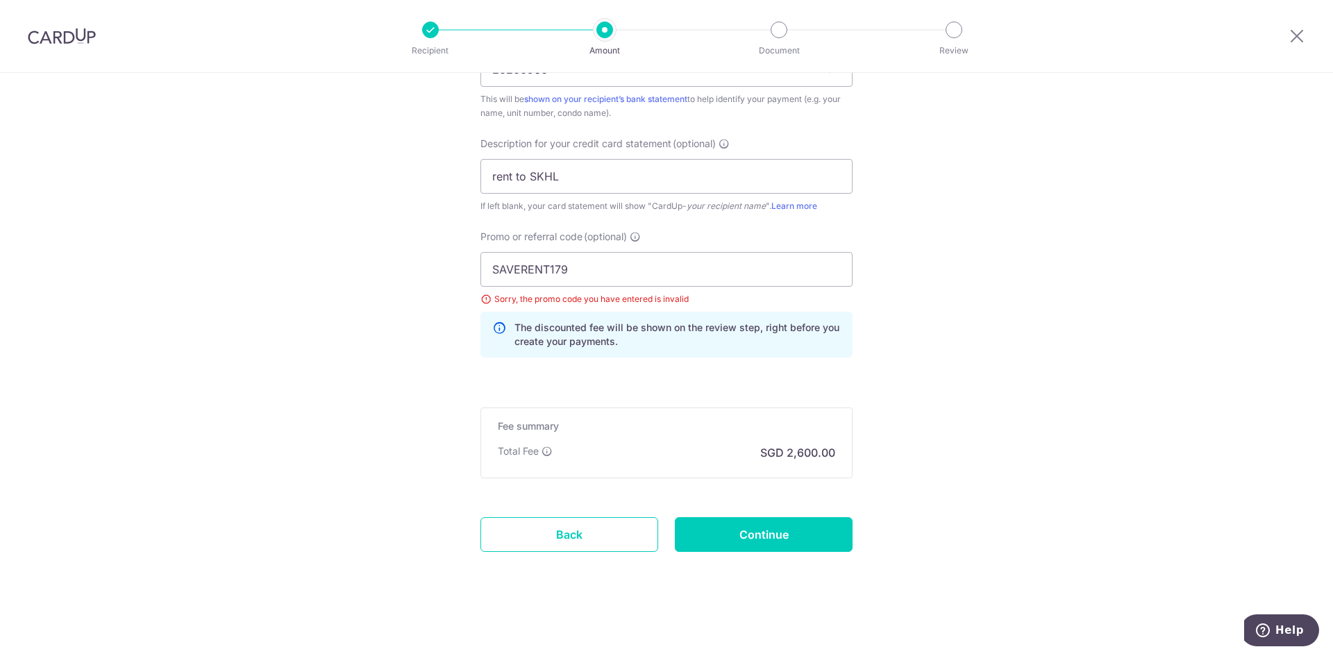
click at [751, 541] on input "Continue" at bounding box center [764, 534] width 178 height 35
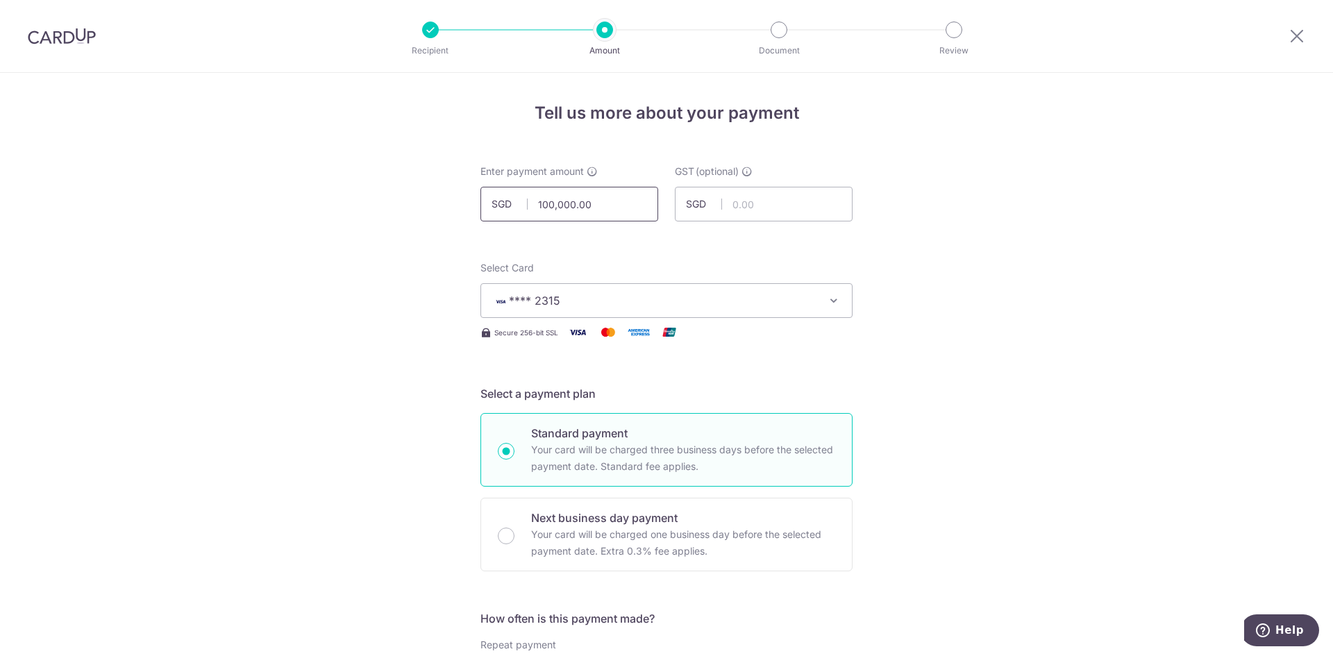
drag, startPoint x: 591, startPoint y: 208, endPoint x: 476, endPoint y: 209, distance: 114.6
click at [476, 209] on div "Enter payment amount SGD 100,000.00 100000.00" at bounding box center [569, 193] width 194 height 57
type input "18,000.00"
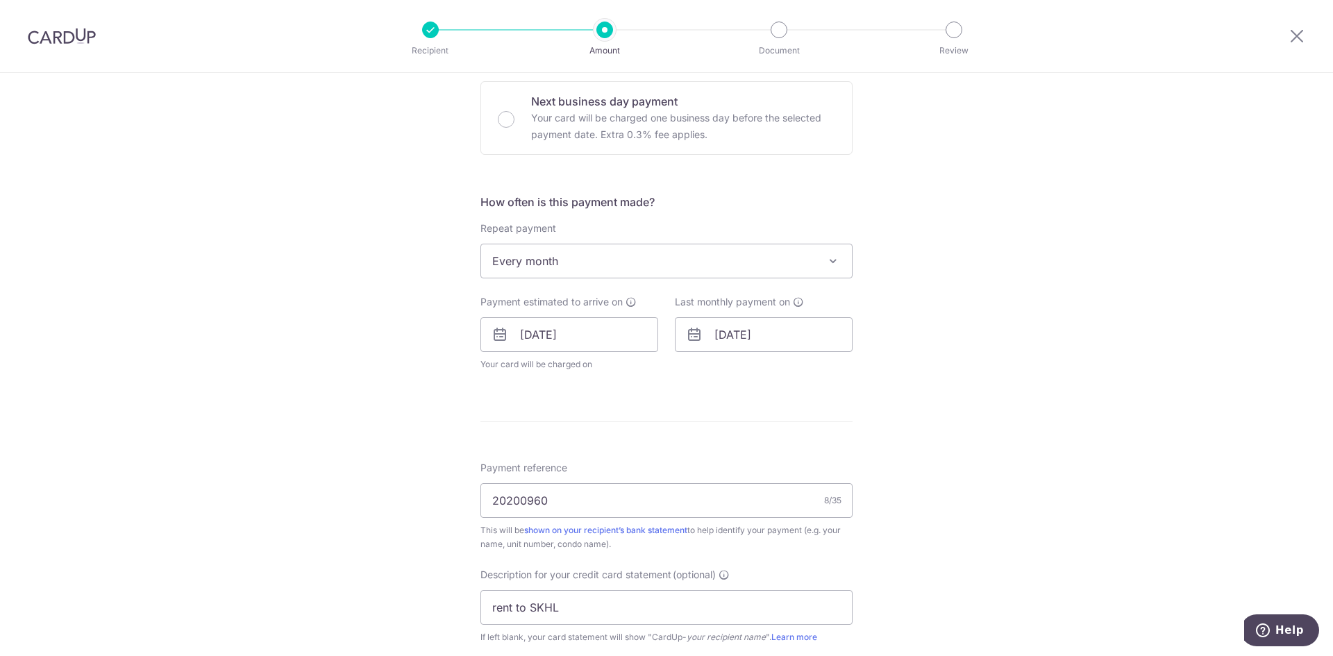
scroll to position [833, 0]
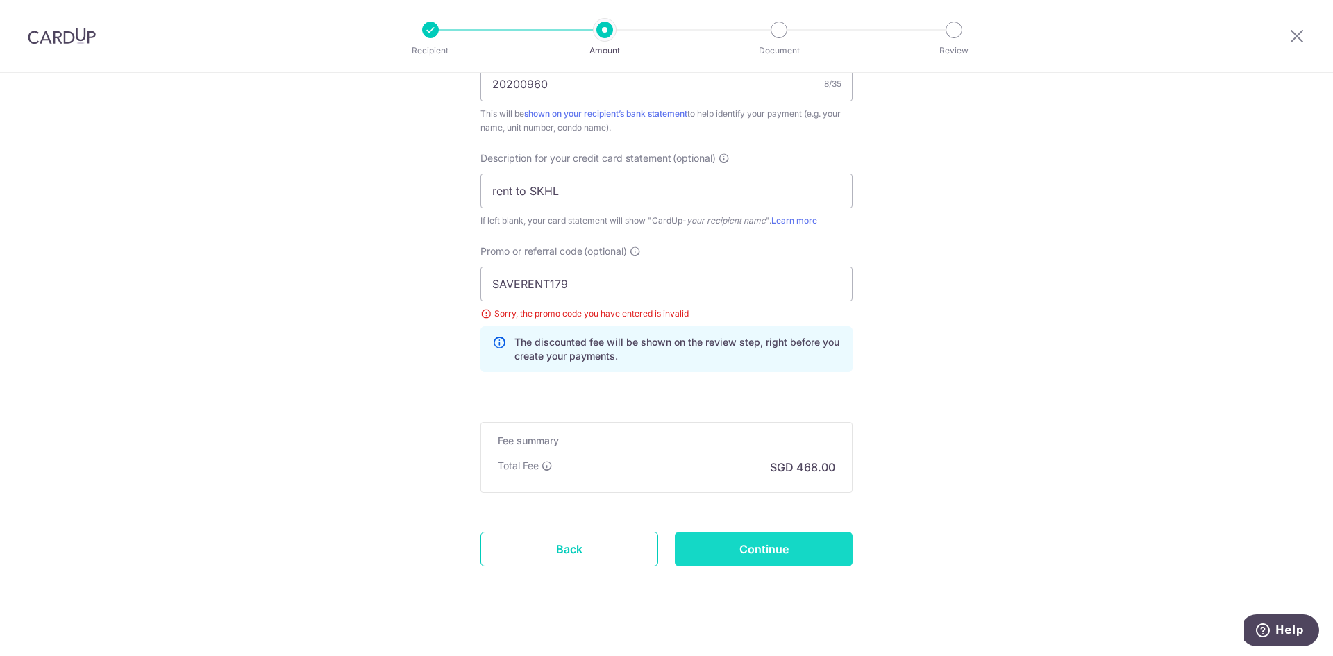
click at [737, 548] on input "Continue" at bounding box center [764, 549] width 178 height 35
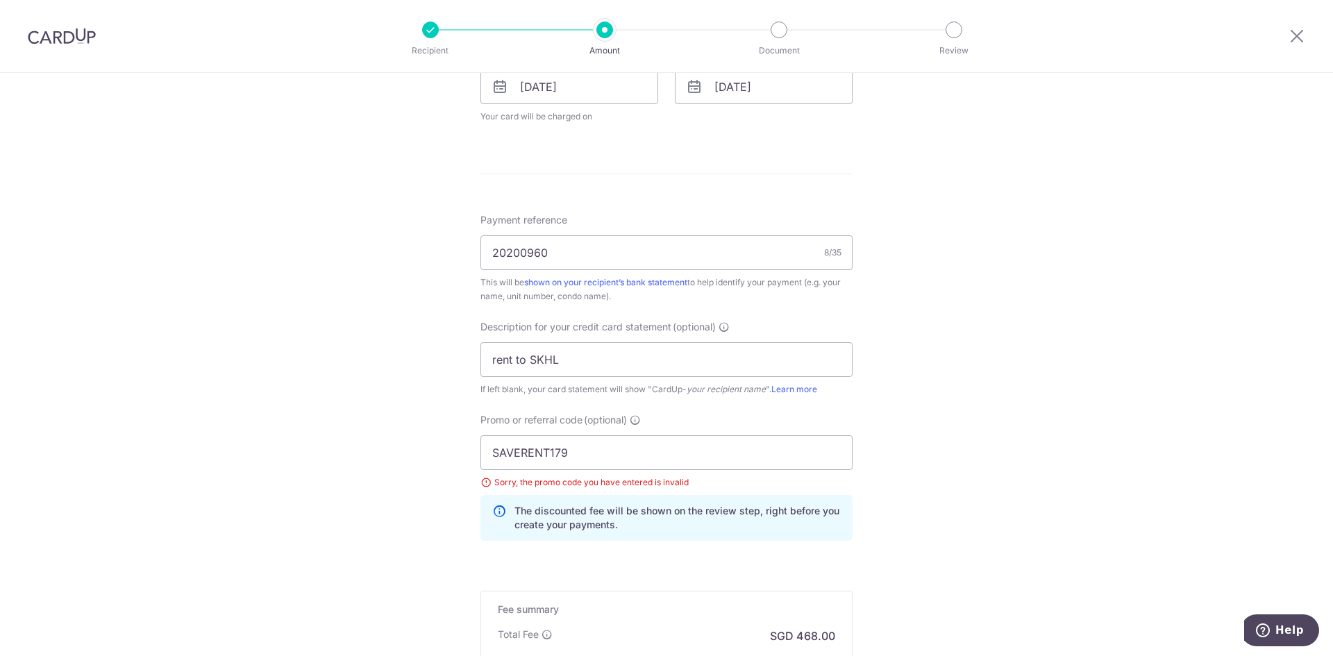
scroll to position [833, 0]
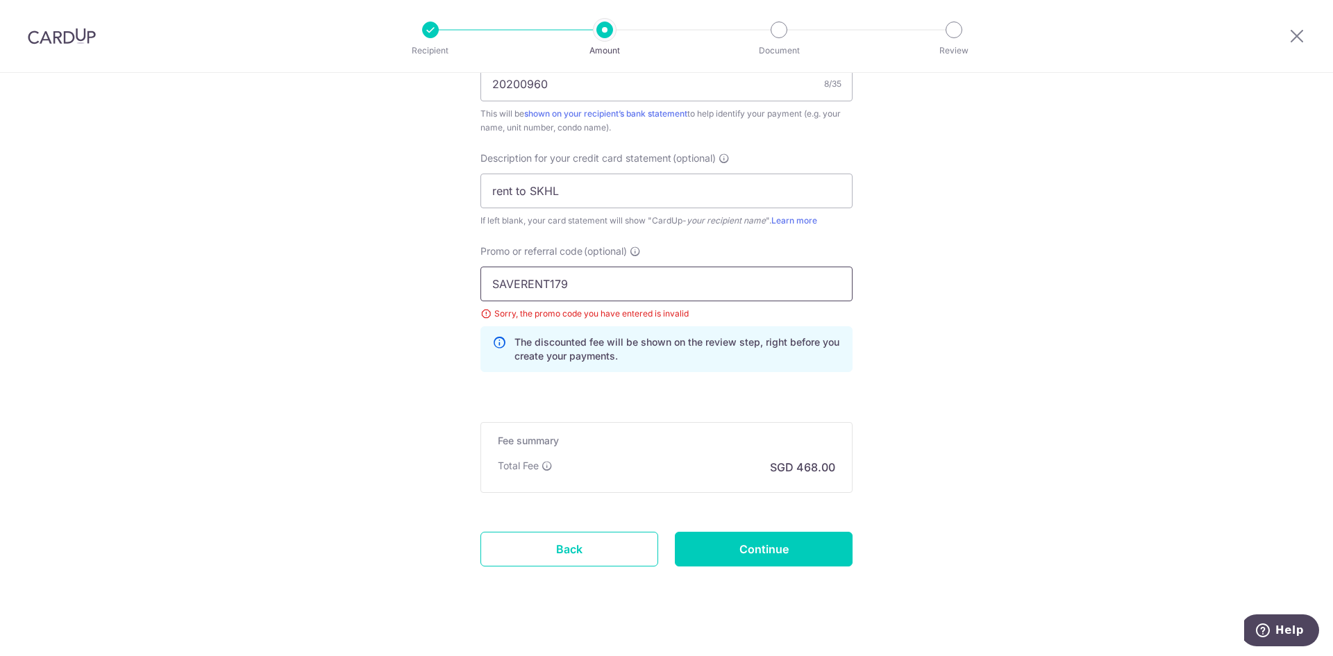
drag, startPoint x: 573, startPoint y: 288, endPoint x: 409, endPoint y: 292, distance: 164.0
paste input "BREC"
type input "BREC179"
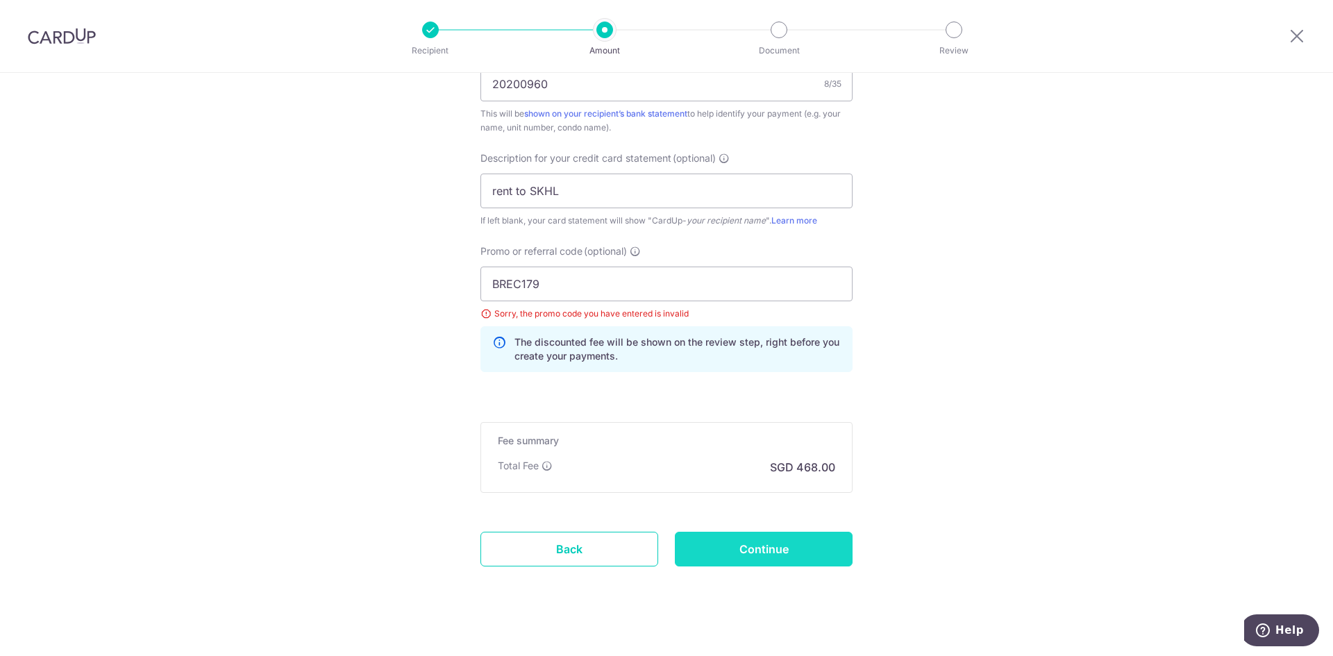
click at [745, 547] on input "Continue" at bounding box center [764, 549] width 178 height 35
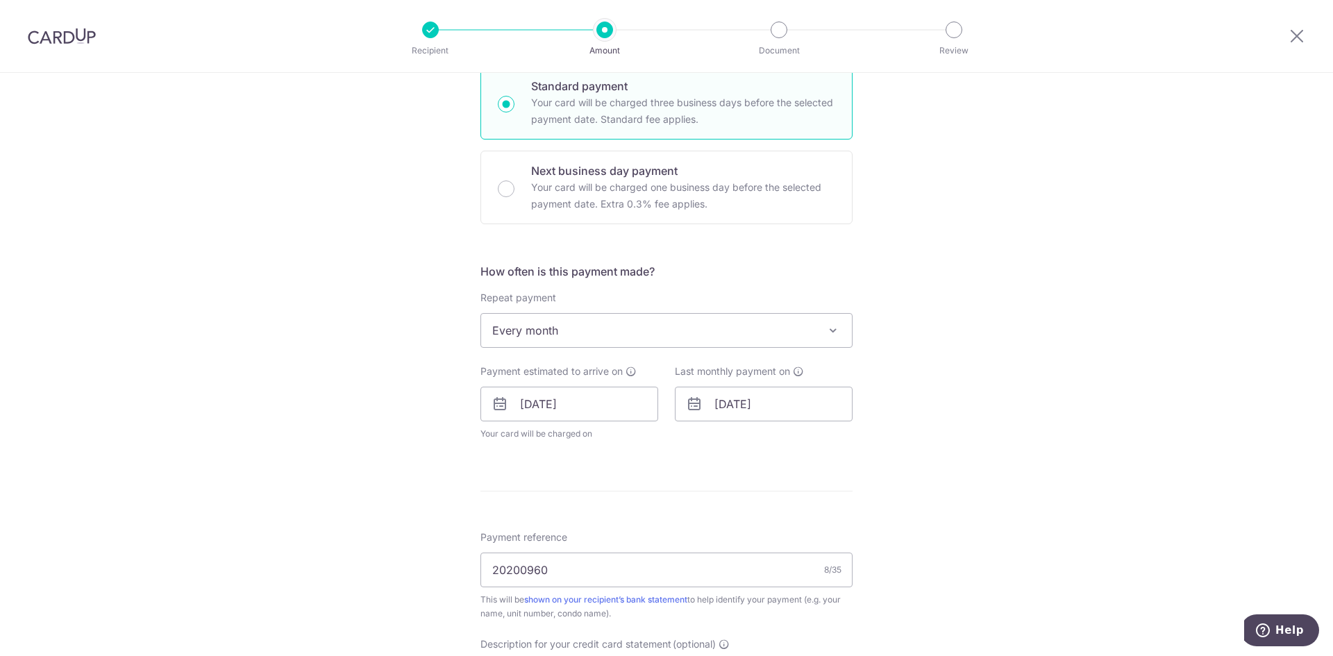
scroll to position [0, 0]
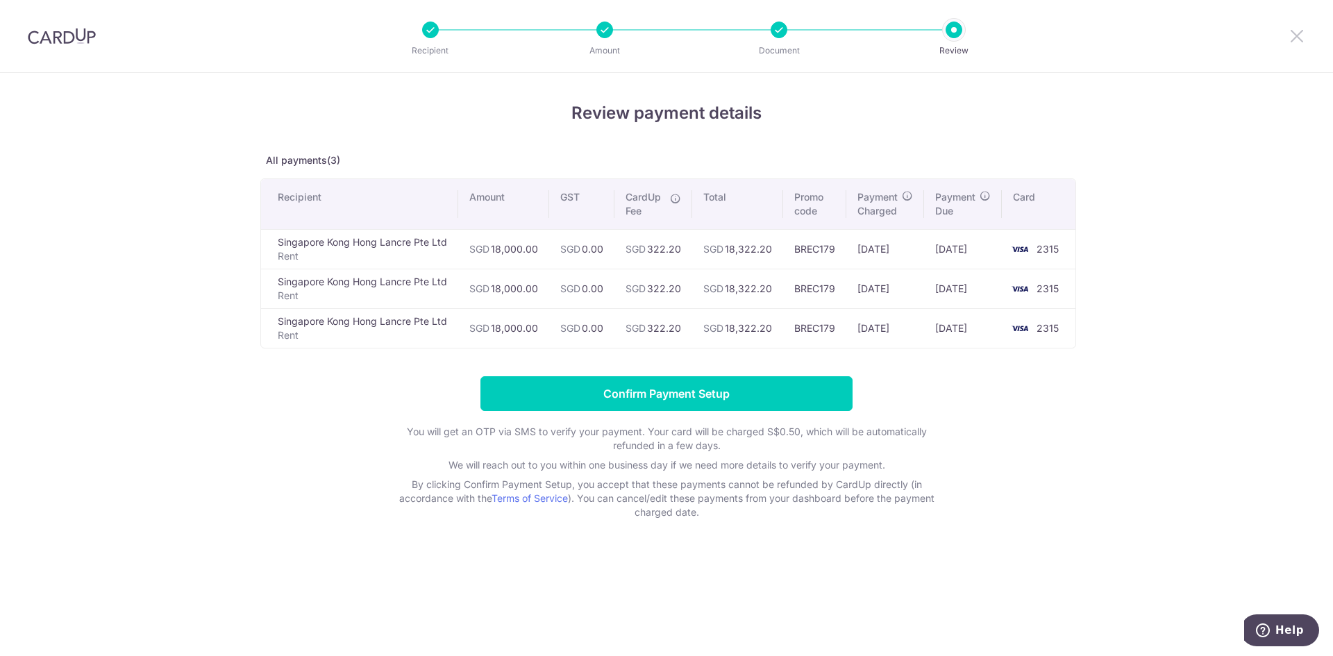
click at [1294, 36] on icon at bounding box center [1297, 35] width 17 height 17
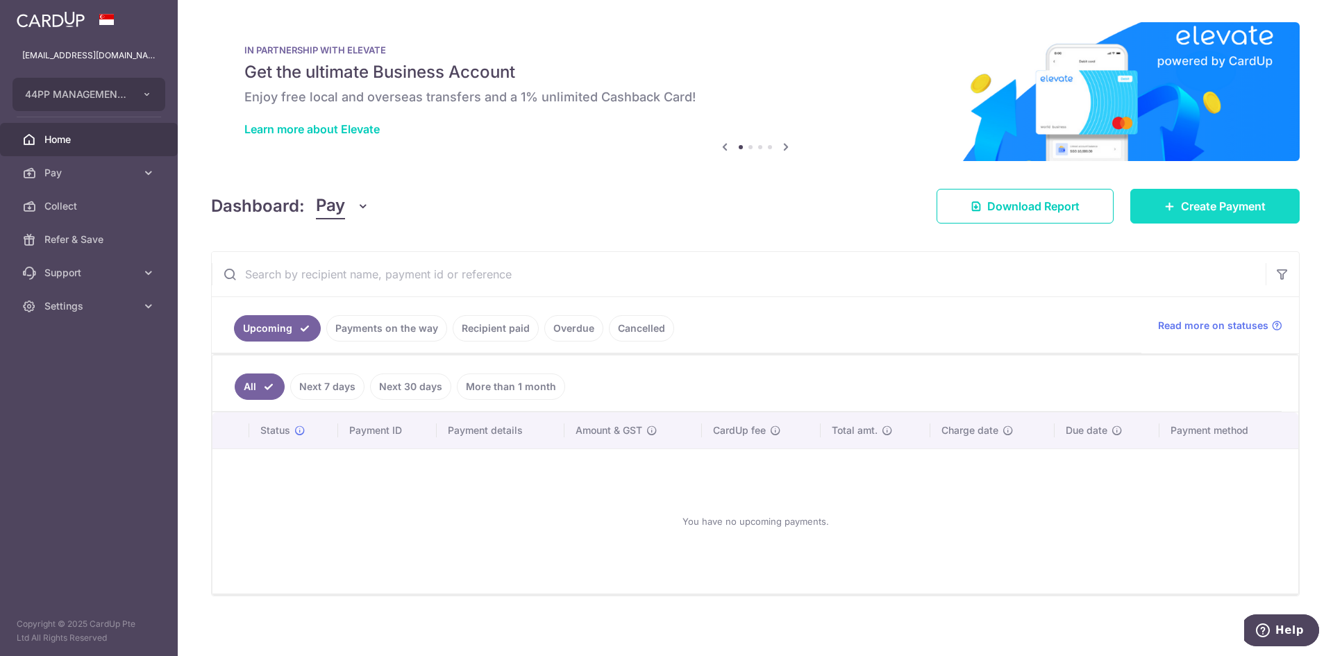
click at [1181, 211] on span "Create Payment" at bounding box center [1223, 206] width 85 height 17
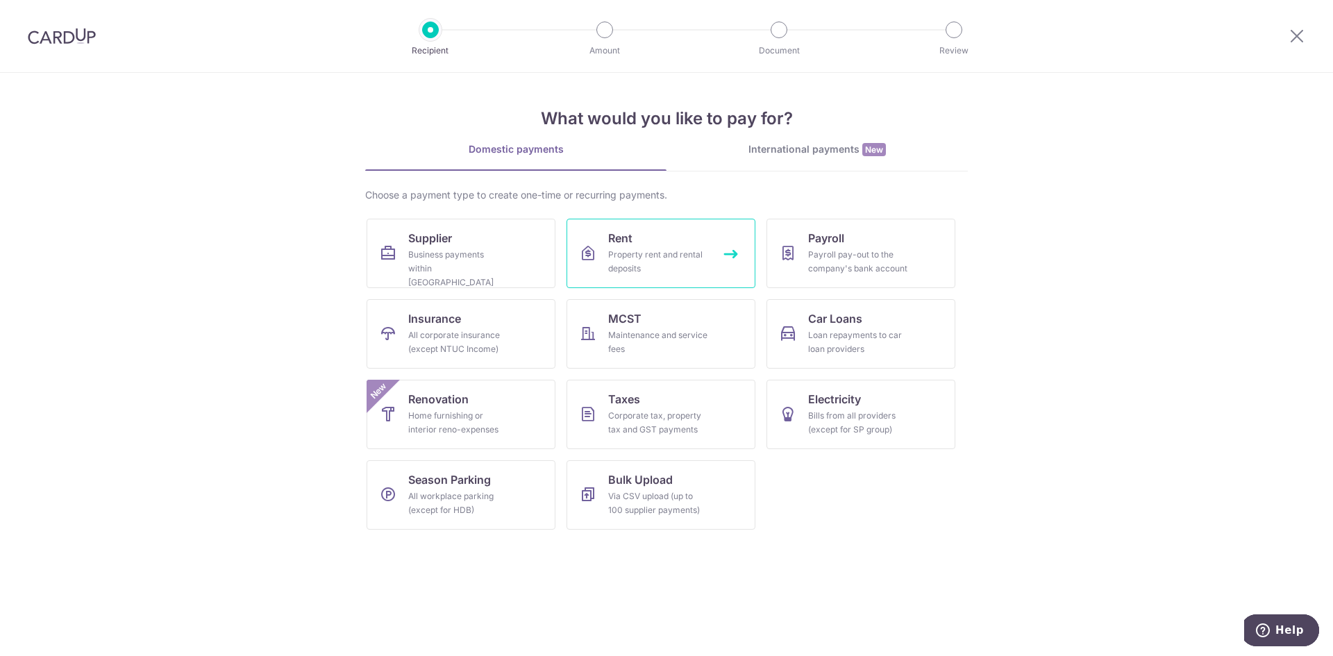
click at [679, 263] on div "Property rent and rental deposits" at bounding box center [658, 262] width 100 height 28
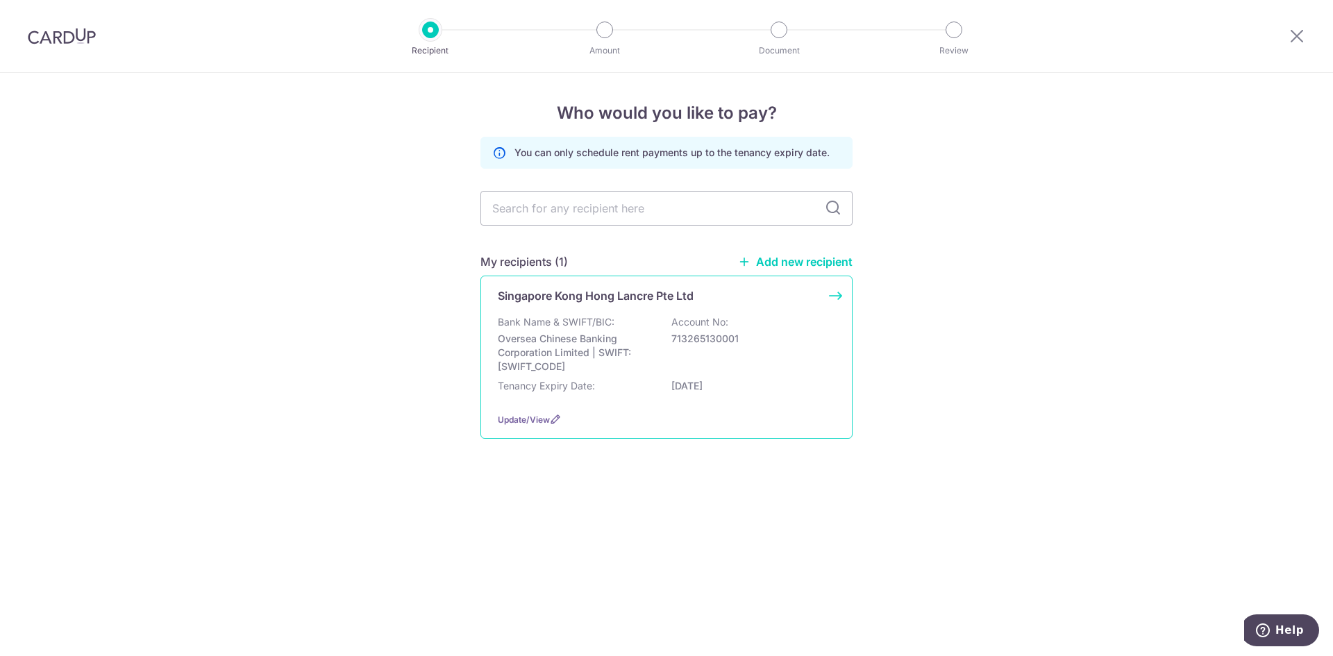
click at [602, 351] on p "Oversea Chinese Banking Corporation Limited | SWIFT: [SWIFT_CODE]" at bounding box center [576, 353] width 156 height 42
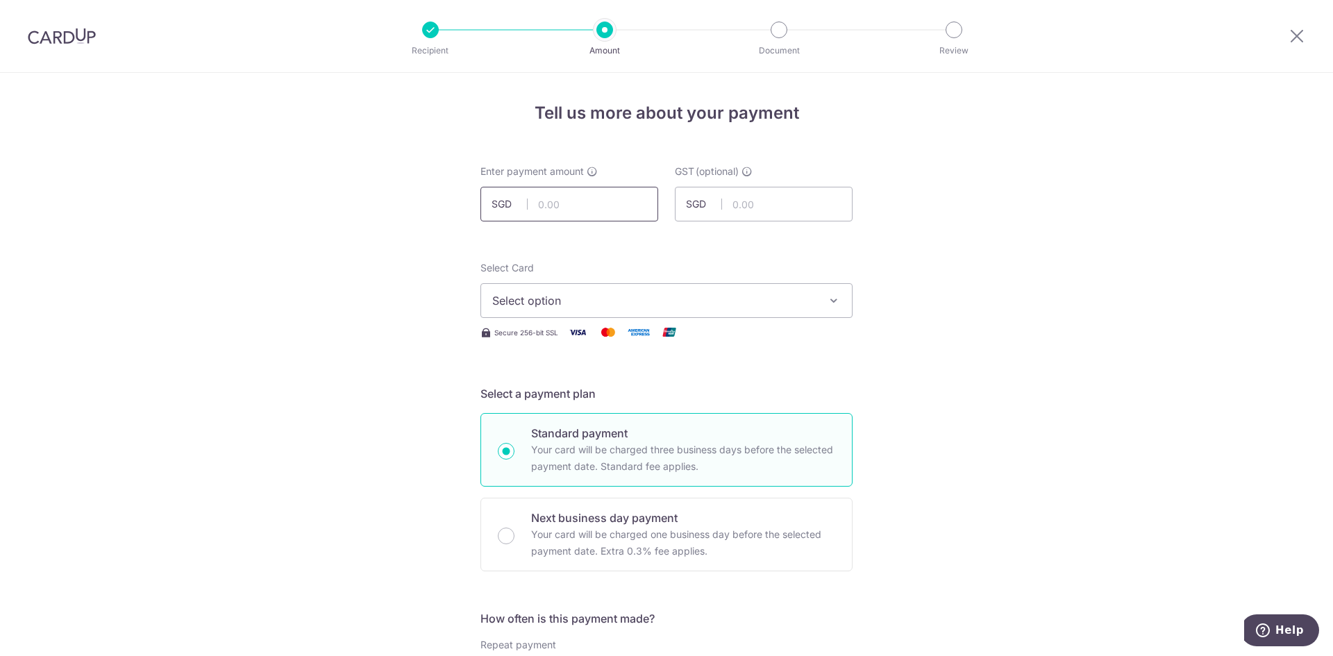
click at [565, 201] on input "text" at bounding box center [570, 204] width 178 height 35
type input "100,000.00"
click at [540, 308] on span "Select option" at bounding box center [654, 300] width 324 height 17
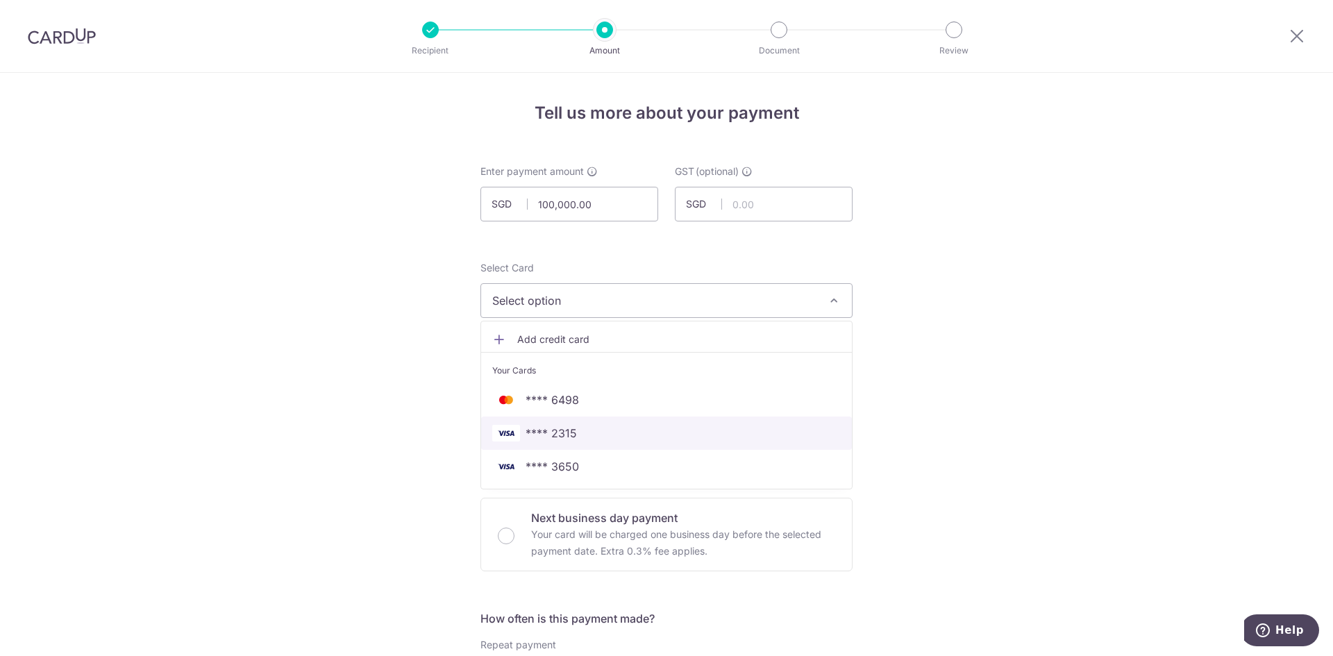
click at [551, 438] on span "**** 2315" at bounding box center [551, 433] width 51 height 17
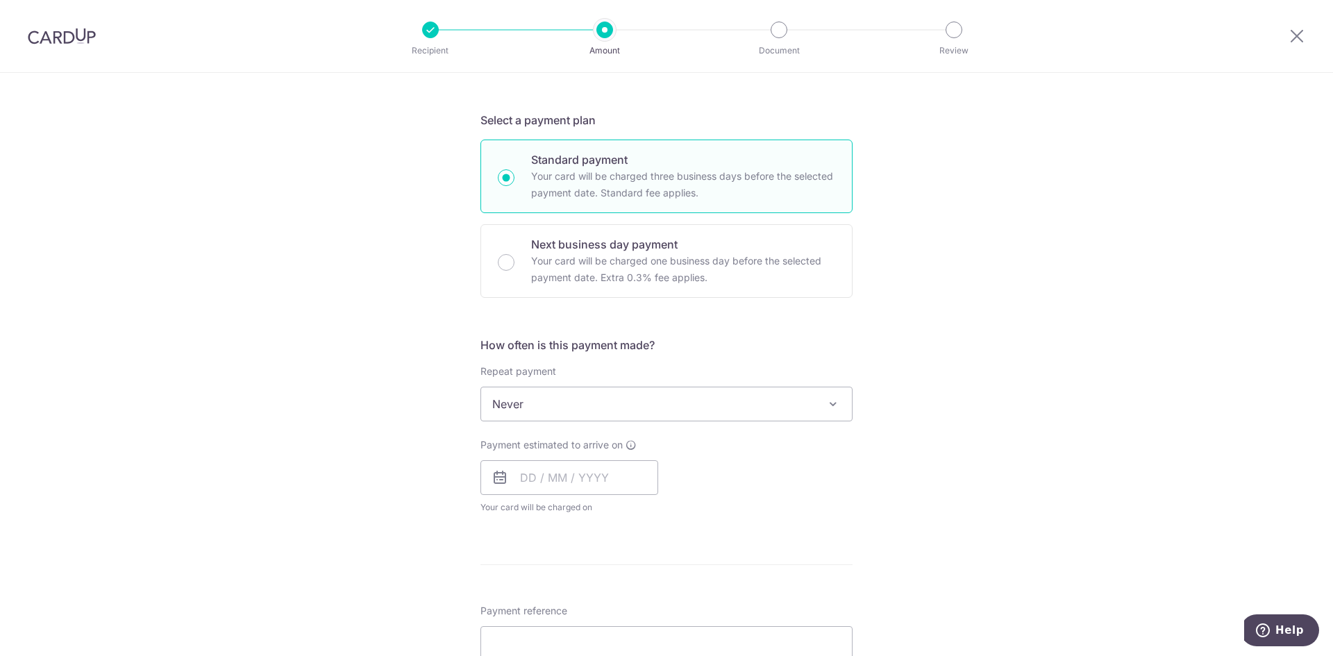
scroll to position [278, 0]
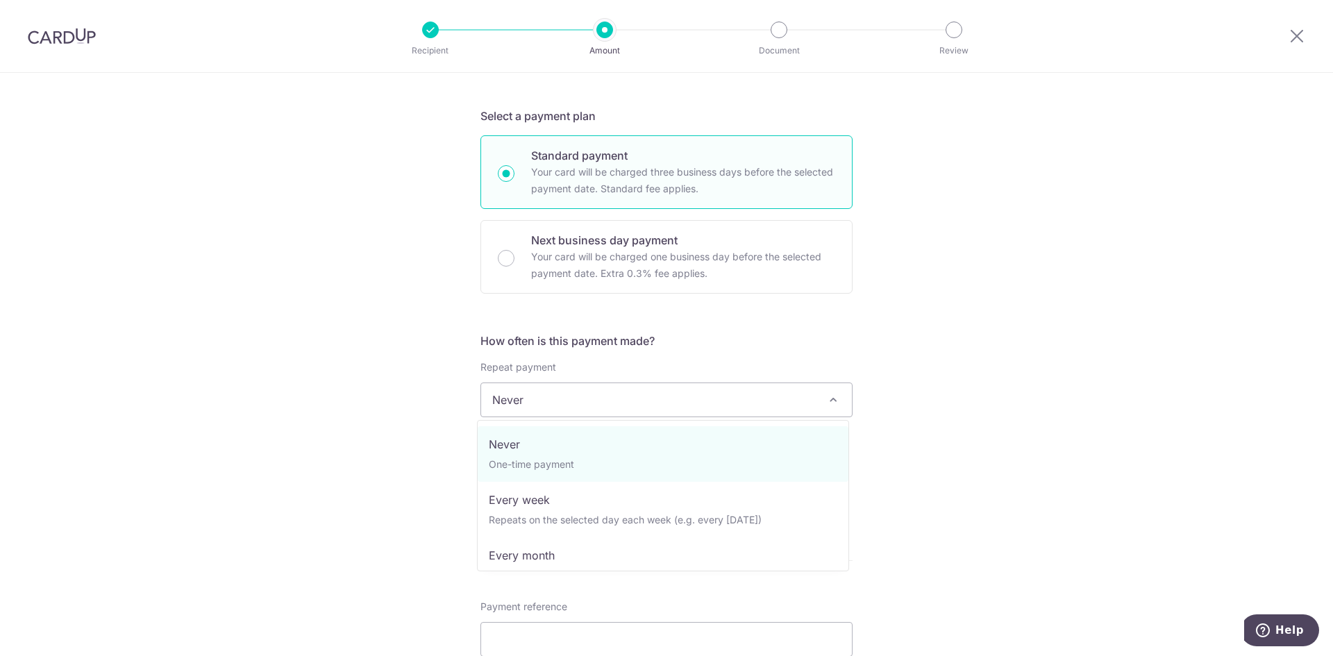
click at [510, 404] on span "Never" at bounding box center [666, 399] width 371 height 33
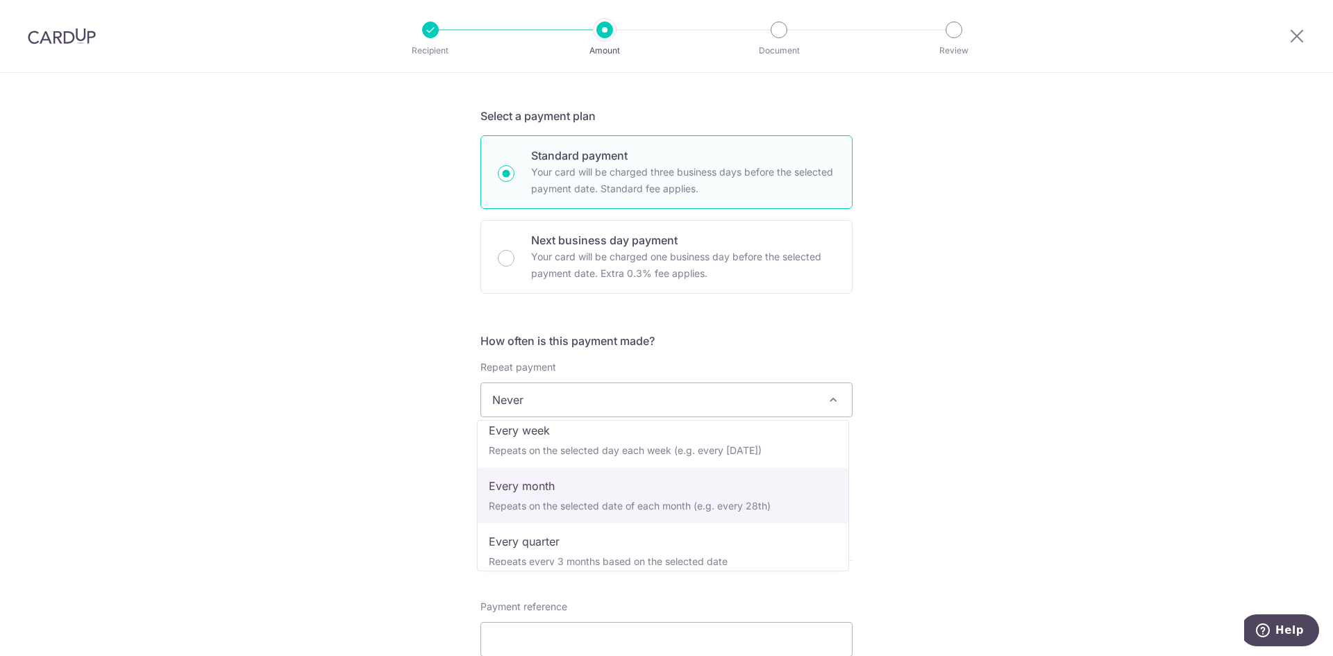
select select "3"
type input "[DATE]"
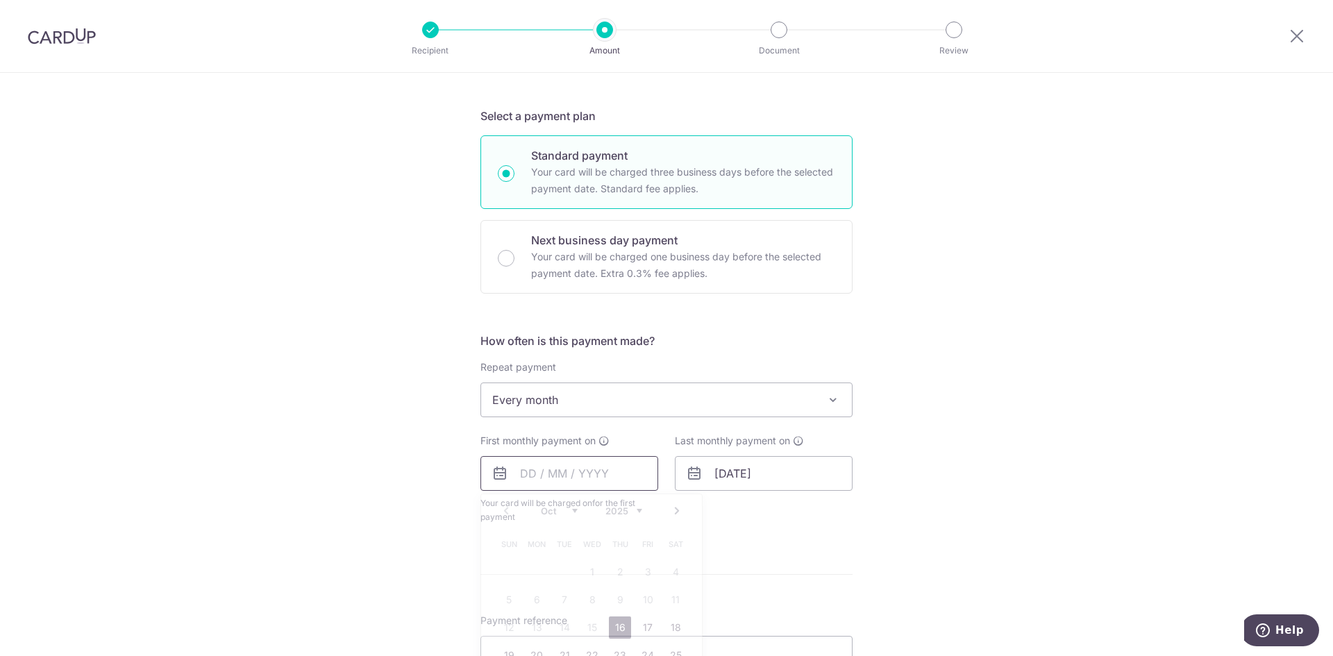
click at [550, 470] on input "text" at bounding box center [570, 473] width 178 height 35
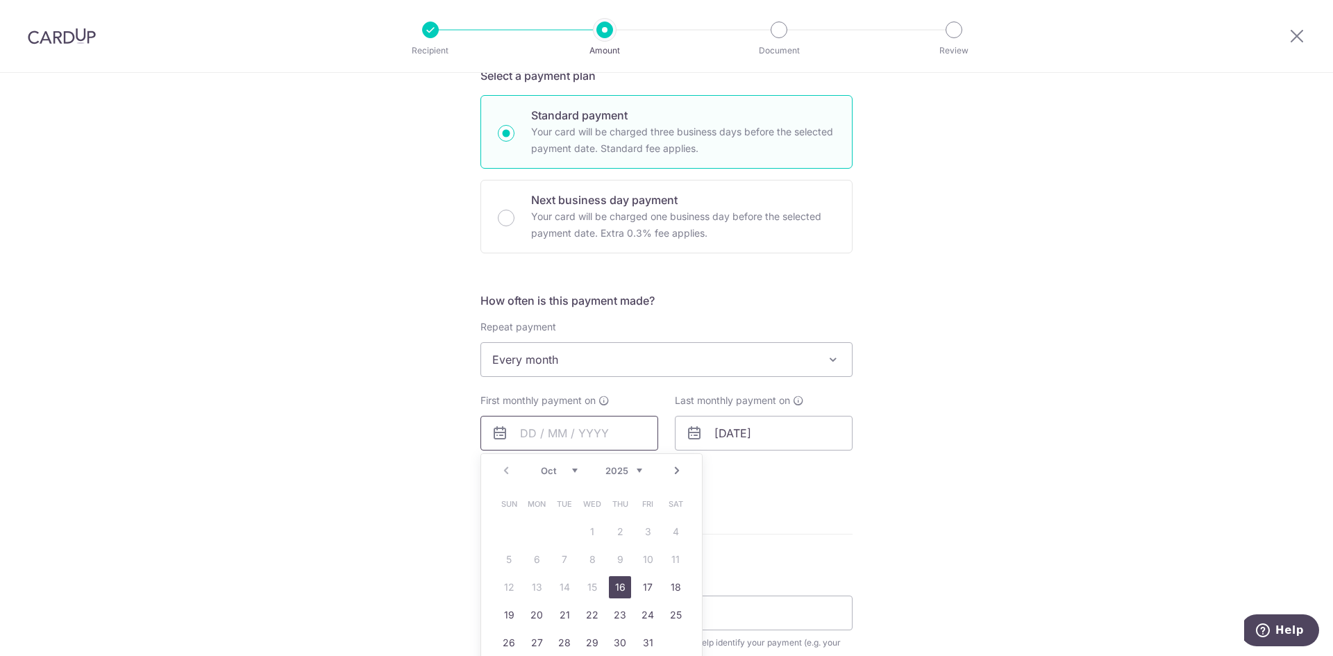
scroll to position [417, 0]
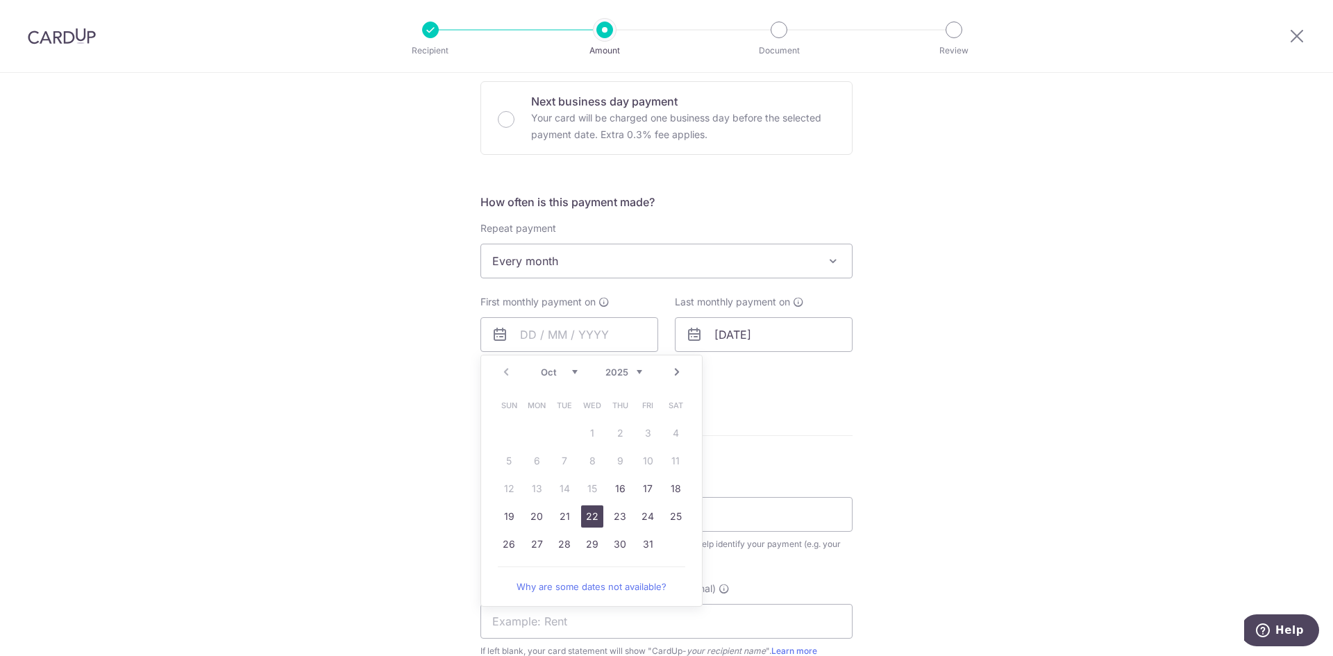
click at [587, 518] on link "22" at bounding box center [592, 517] width 22 height 22
type input "[DATE]"
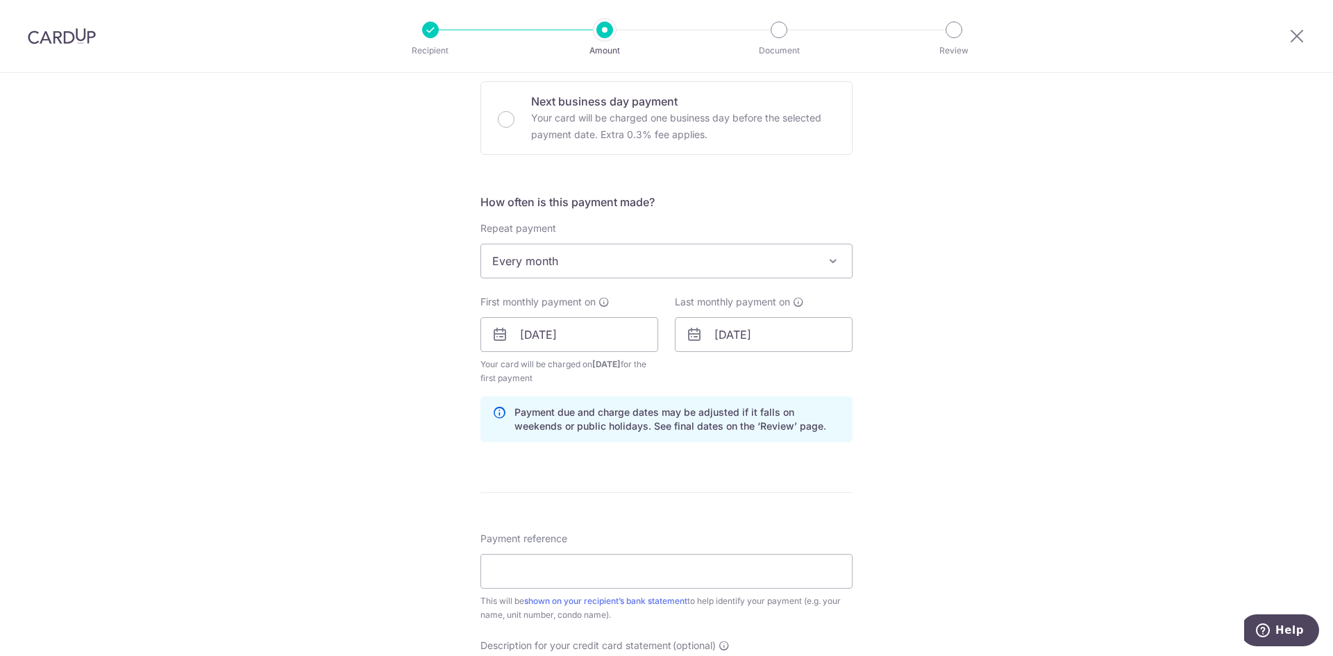
click at [351, 460] on div "Tell us more about your payment Enter payment amount SGD 100,000.00 100000.00 G…" at bounding box center [666, 366] width 1333 height 1420
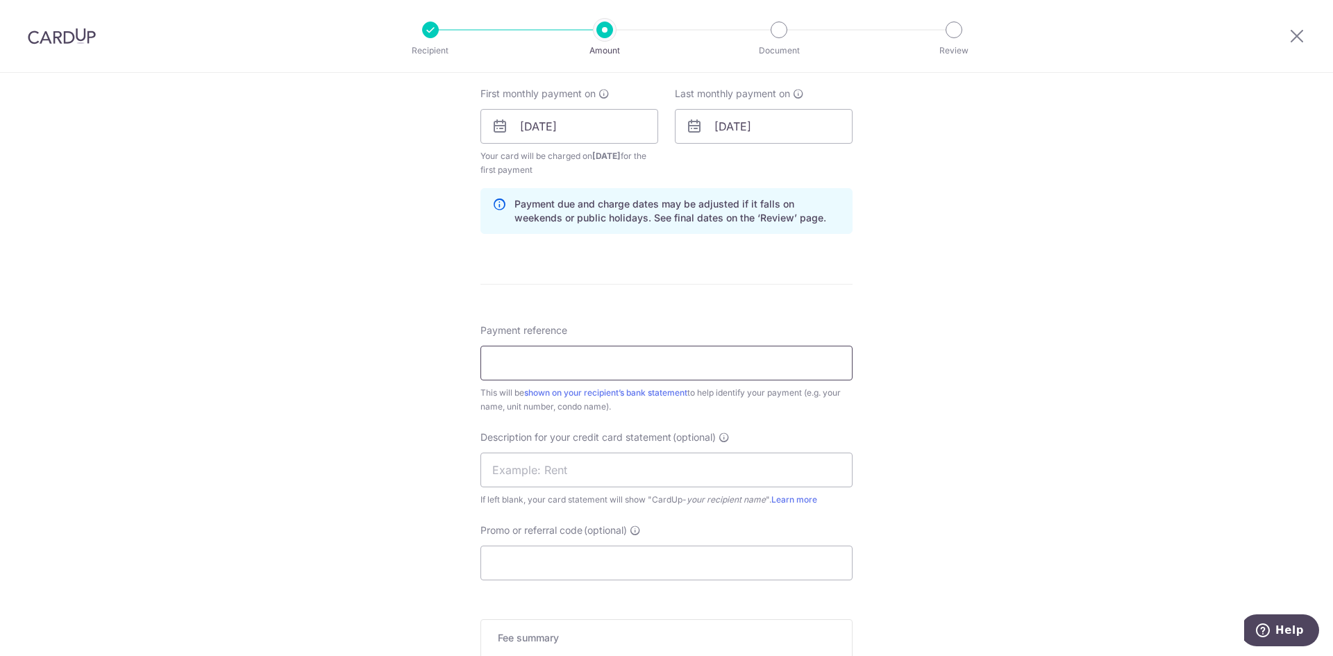
click at [492, 365] on input "Payment reference" at bounding box center [667, 363] width 372 height 35
type input "20200960"
click at [508, 478] on input "text" at bounding box center [667, 470] width 372 height 35
type input "rent"
click at [514, 555] on input "Promo or referral code (optional)" at bounding box center [667, 563] width 372 height 35
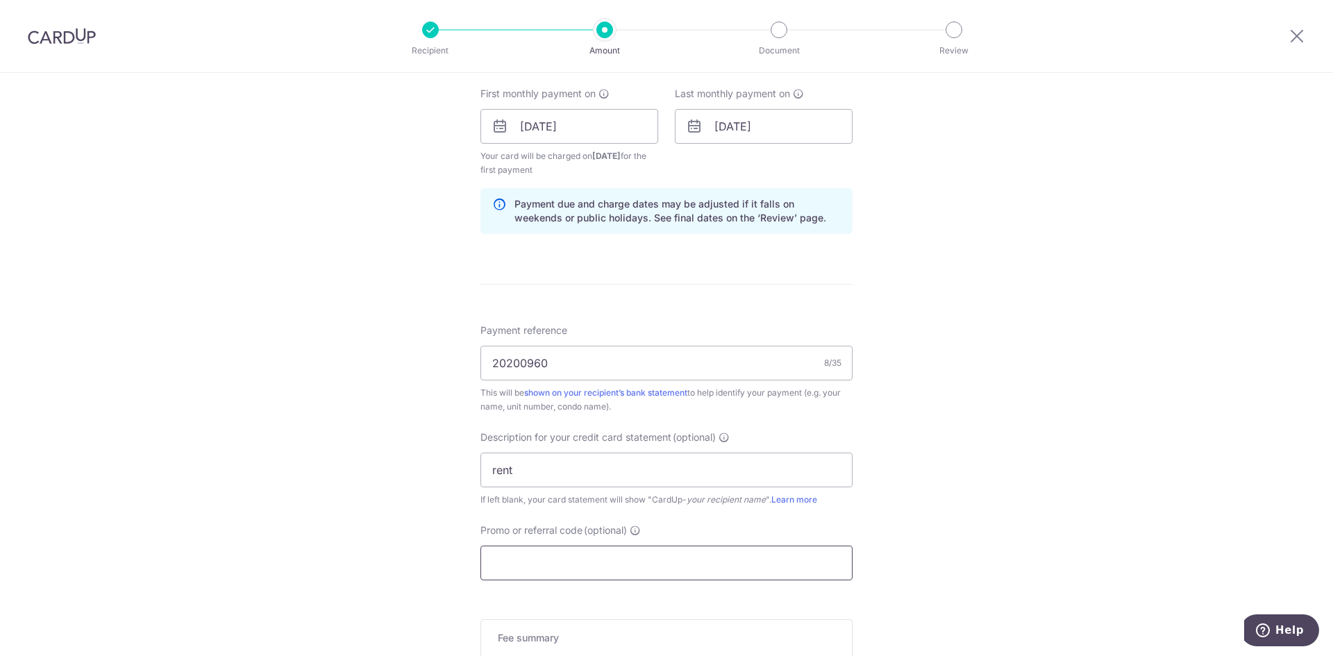
paste input "BREC179"
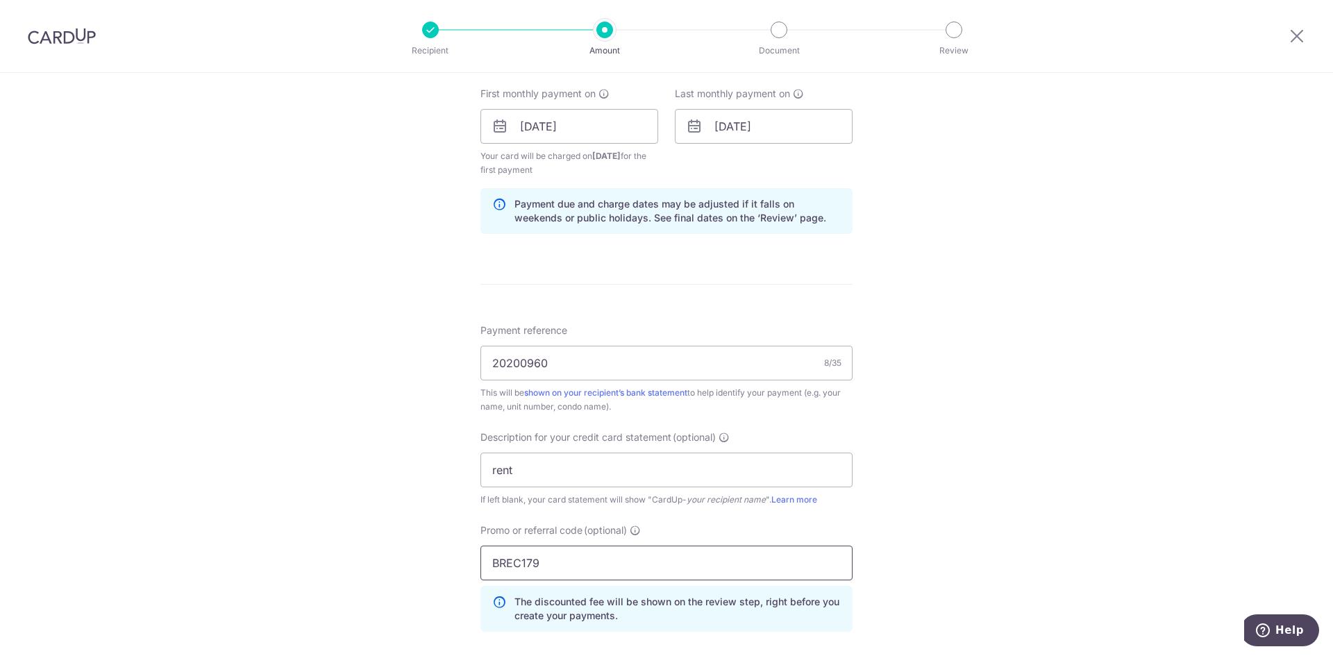
type input "BREC179"
click at [388, 514] on div "Tell us more about your payment Enter payment amount SGD 100,000.00 100000.00 G…" at bounding box center [666, 189] width 1333 height 1483
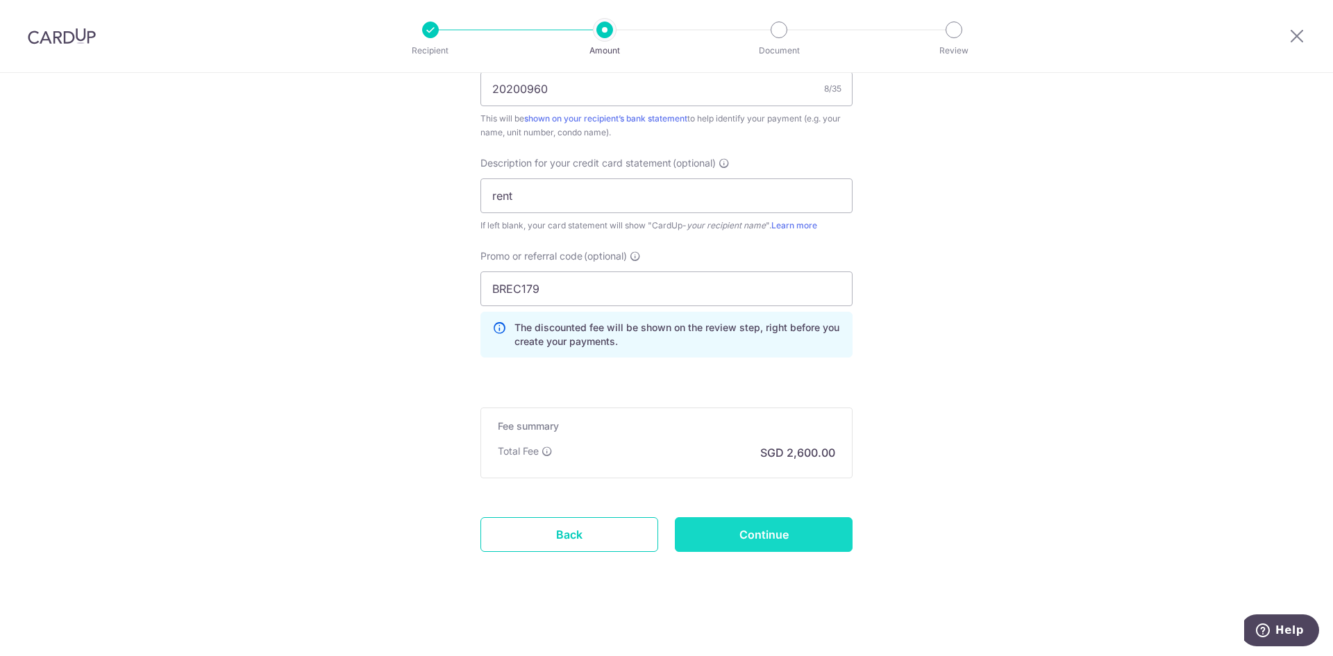
click at [770, 529] on input "Continue" at bounding box center [764, 534] width 178 height 35
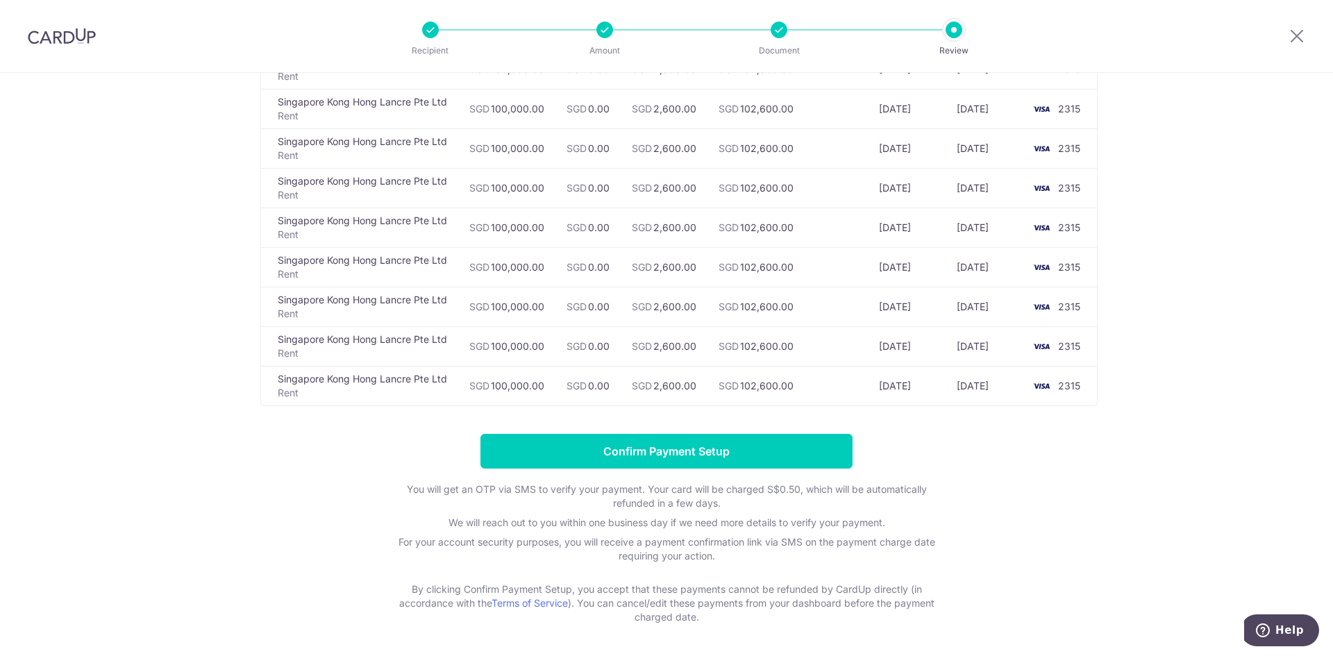
scroll to position [1338, 0]
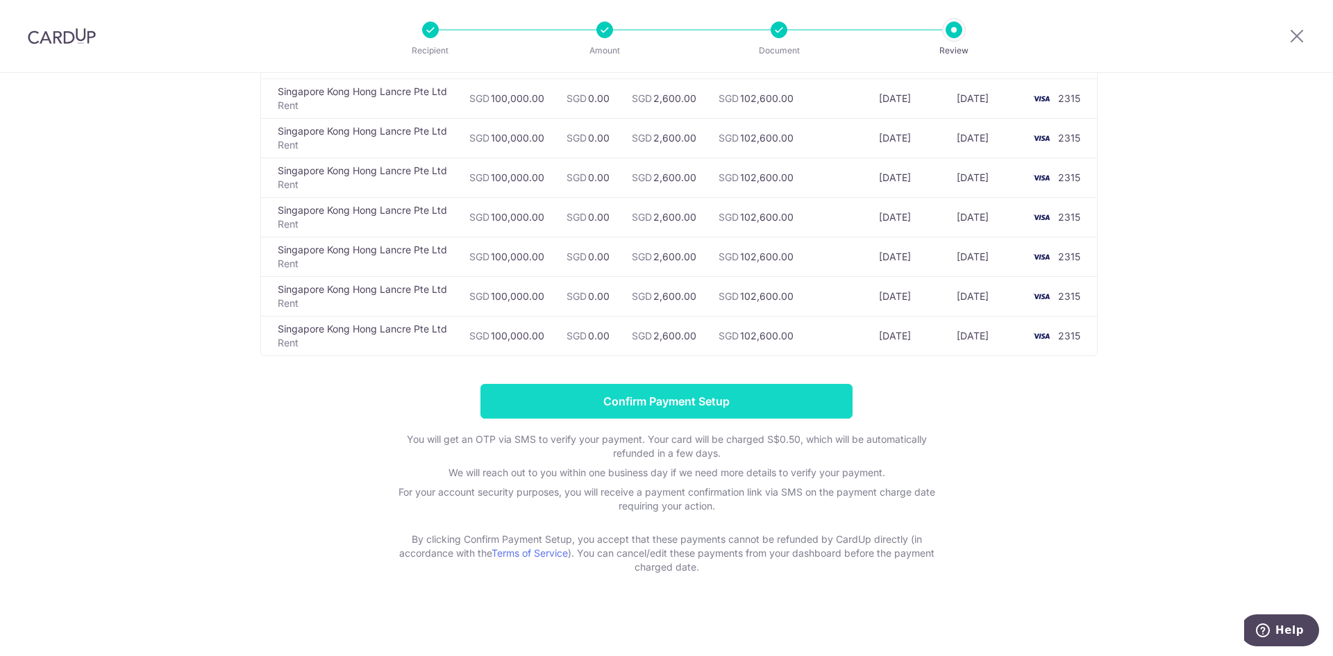
click at [668, 401] on input "Confirm Payment Setup" at bounding box center [667, 401] width 372 height 35
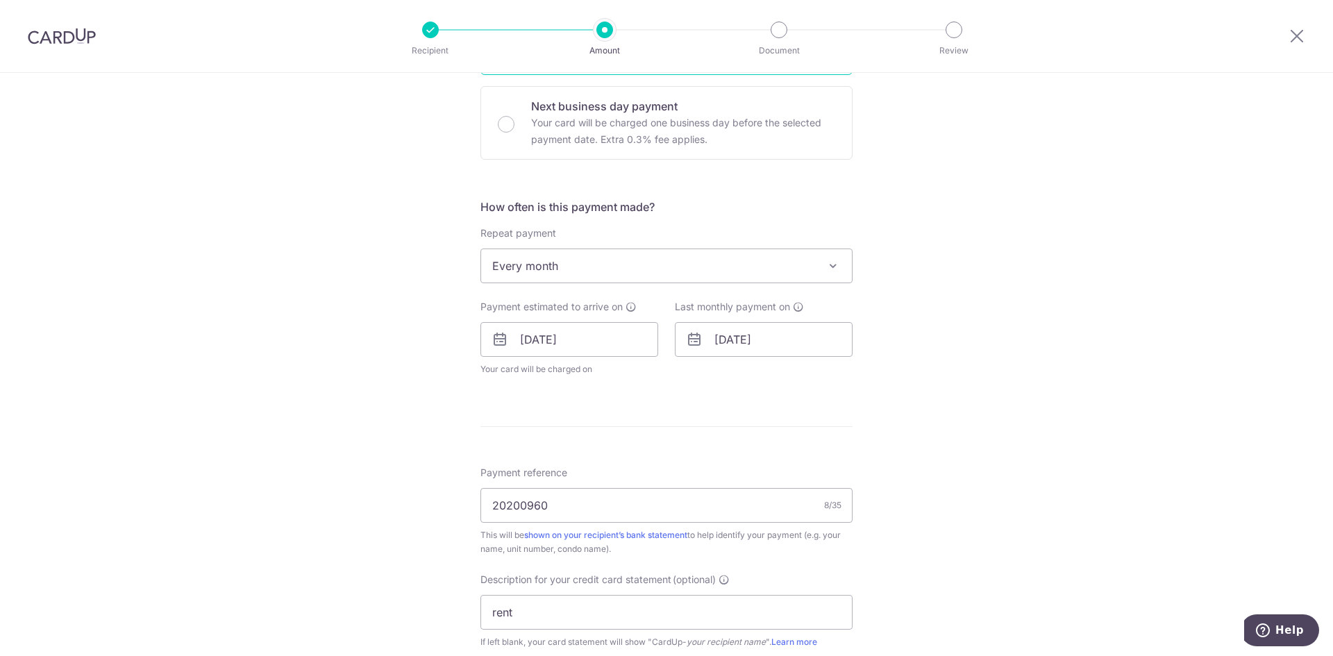
scroll to position [399, 0]
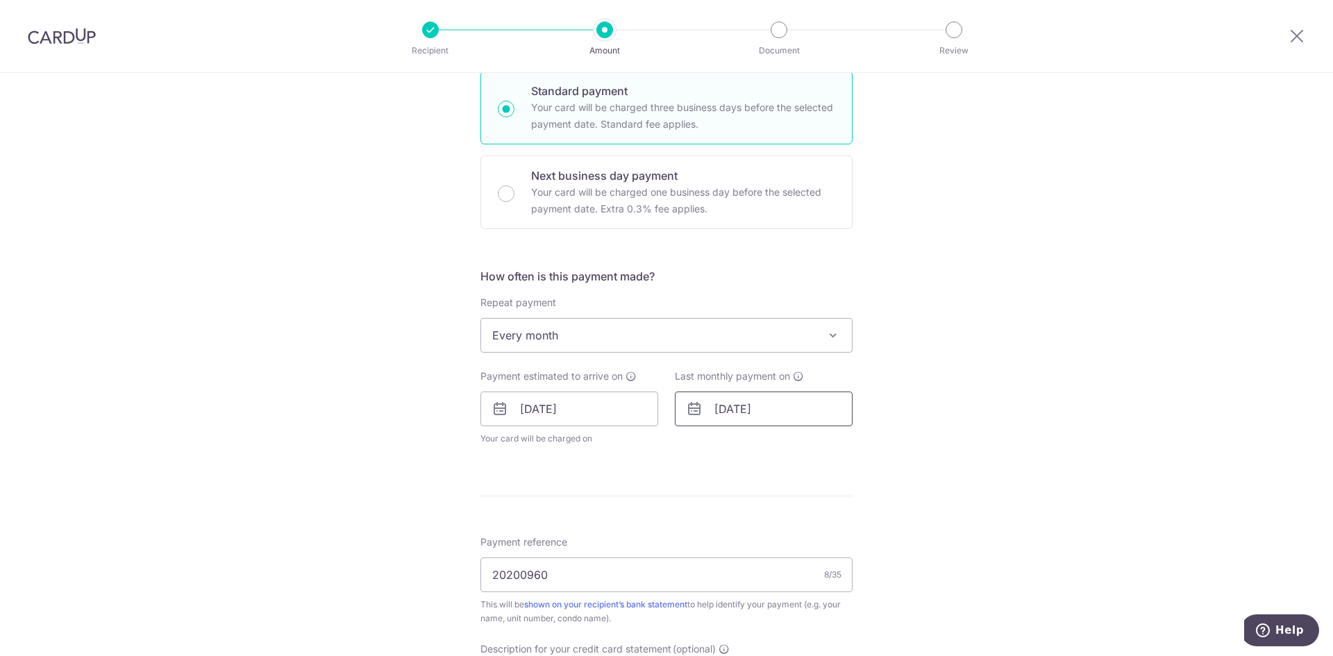
drag, startPoint x: 763, startPoint y: 395, endPoint x: 777, endPoint y: 404, distance: 16.2
click at [769, 399] on input "[DATE]" at bounding box center [764, 409] width 178 height 35
click at [786, 412] on input "[DATE]" at bounding box center [764, 409] width 178 height 35
drag, startPoint x: 815, startPoint y: 435, endPoint x: 822, endPoint y: 441, distance: 9.4
click at [822, 441] on div "Prev Next Jan Feb Mar Apr May Jun [DATE] Aug Sep Oct Nov [DATE] 2026 2027 2028 …" at bounding box center [786, 446] width 221 height 33
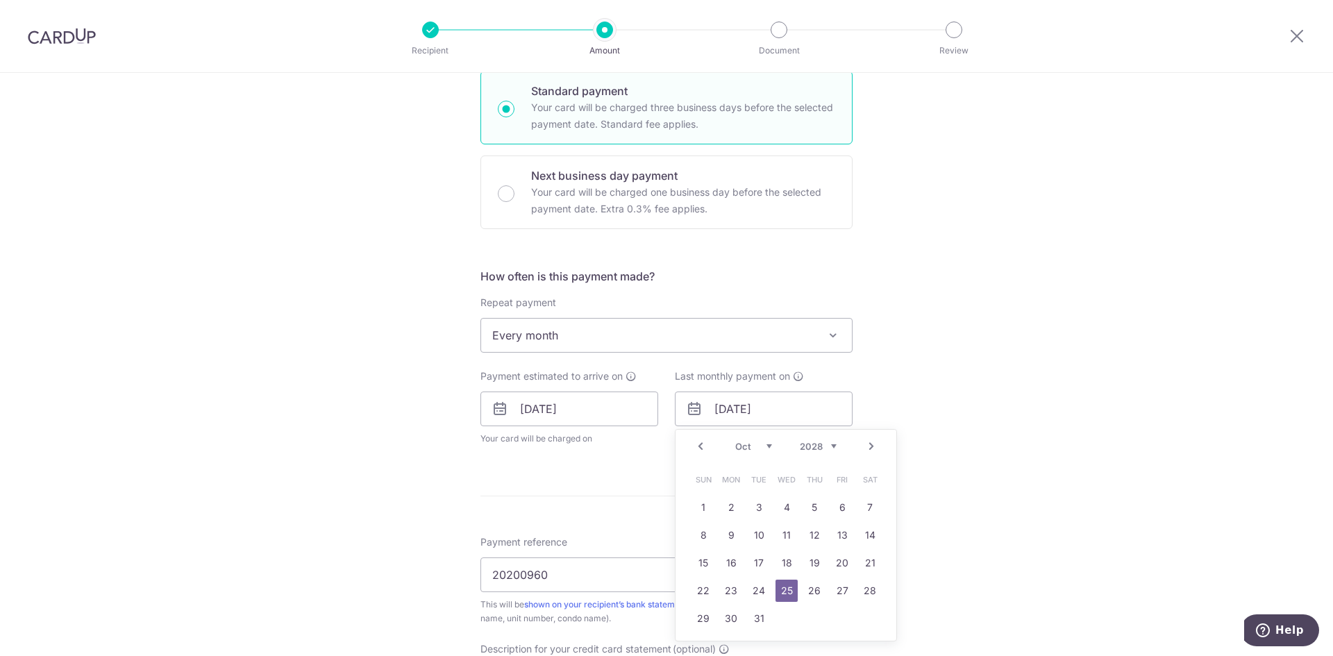
click at [815, 445] on select "2025 2026 2027 2028 2029 2030 2031 2032 2033 2034 2035" at bounding box center [818, 446] width 37 height 11
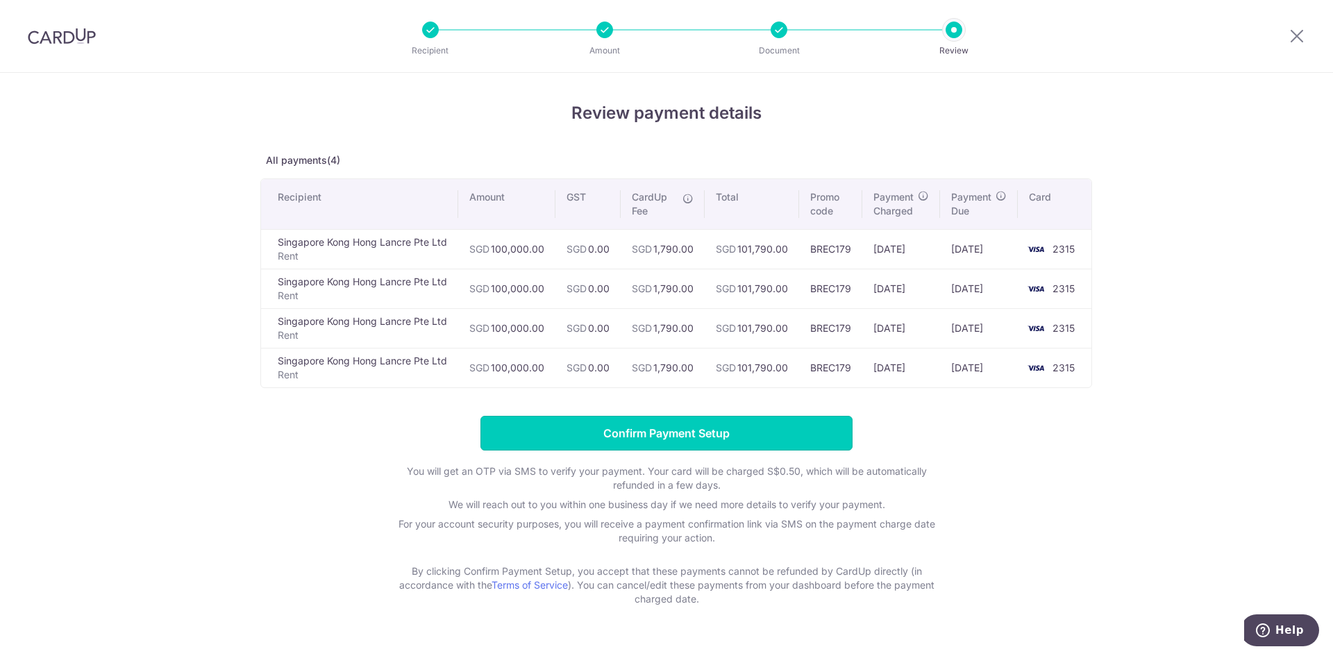
drag, startPoint x: 676, startPoint y: 435, endPoint x: 874, endPoint y: 340, distance: 219.3
click at [874, 340] on div "Review payment details All payments(4) Recipient Amount GST CardUp Fee Total Pr…" at bounding box center [666, 354] width 813 height 506
click at [939, 390] on div "Review payment details All payments(4) Recipient Amount GST CardUp Fee Total Pr…" at bounding box center [666, 354] width 813 height 506
click at [729, 431] on input "Confirm Payment Setup" at bounding box center [667, 433] width 372 height 35
